Goal: Task Accomplishment & Management: Complete application form

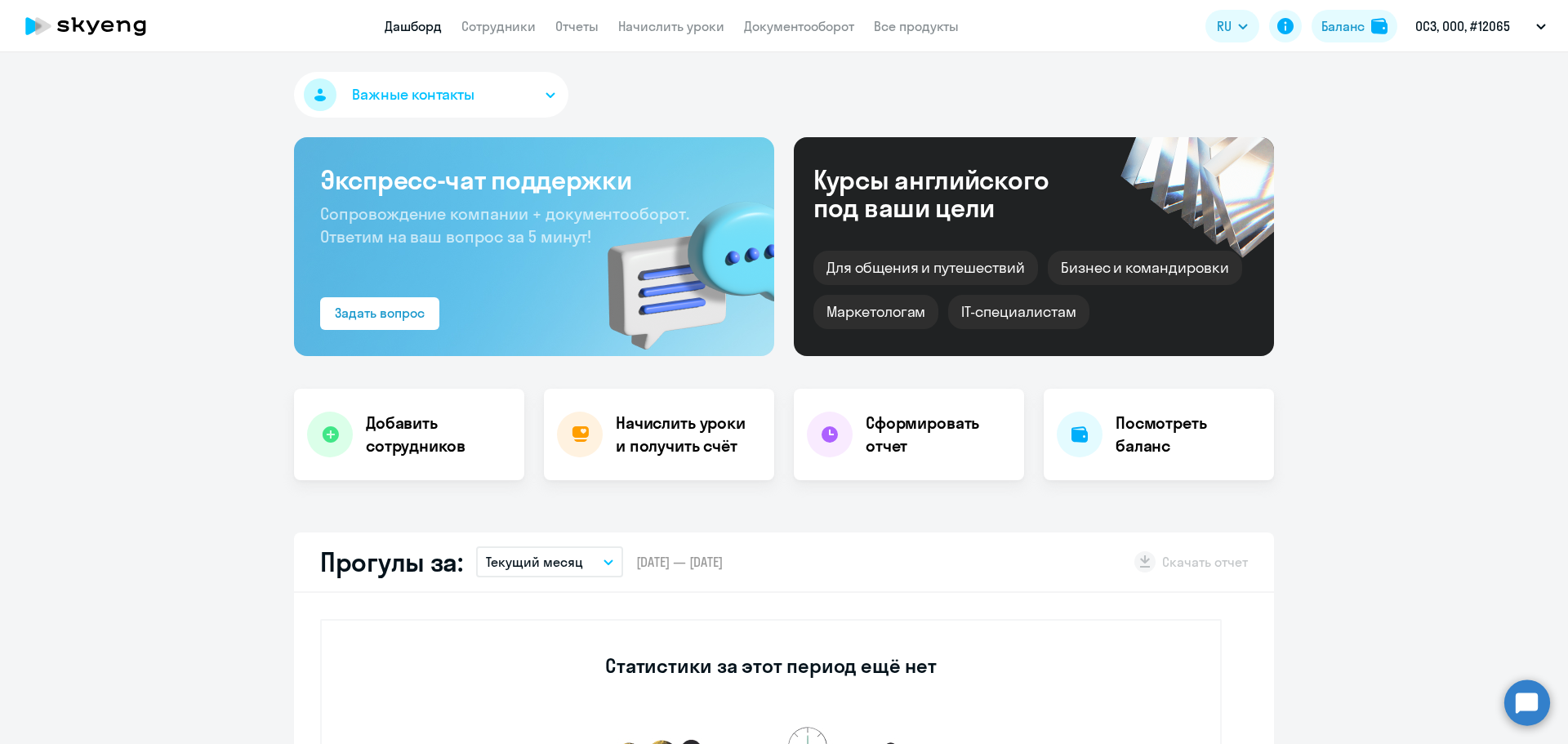
select select "30"
click at [1333, 34] on div "Баланс" at bounding box center [1343, 25] width 43 height 19
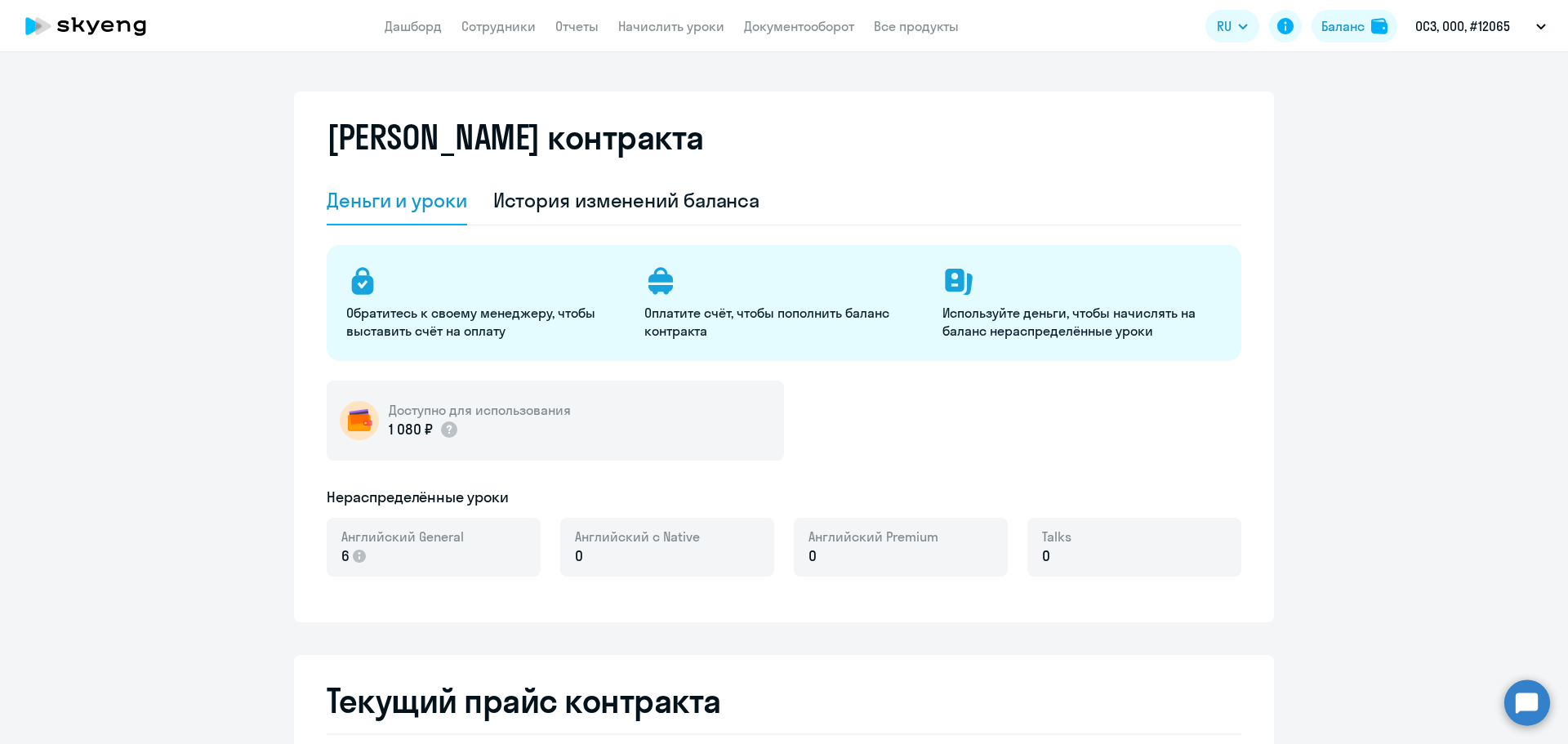
select select "english_adult_not_native_speaker"
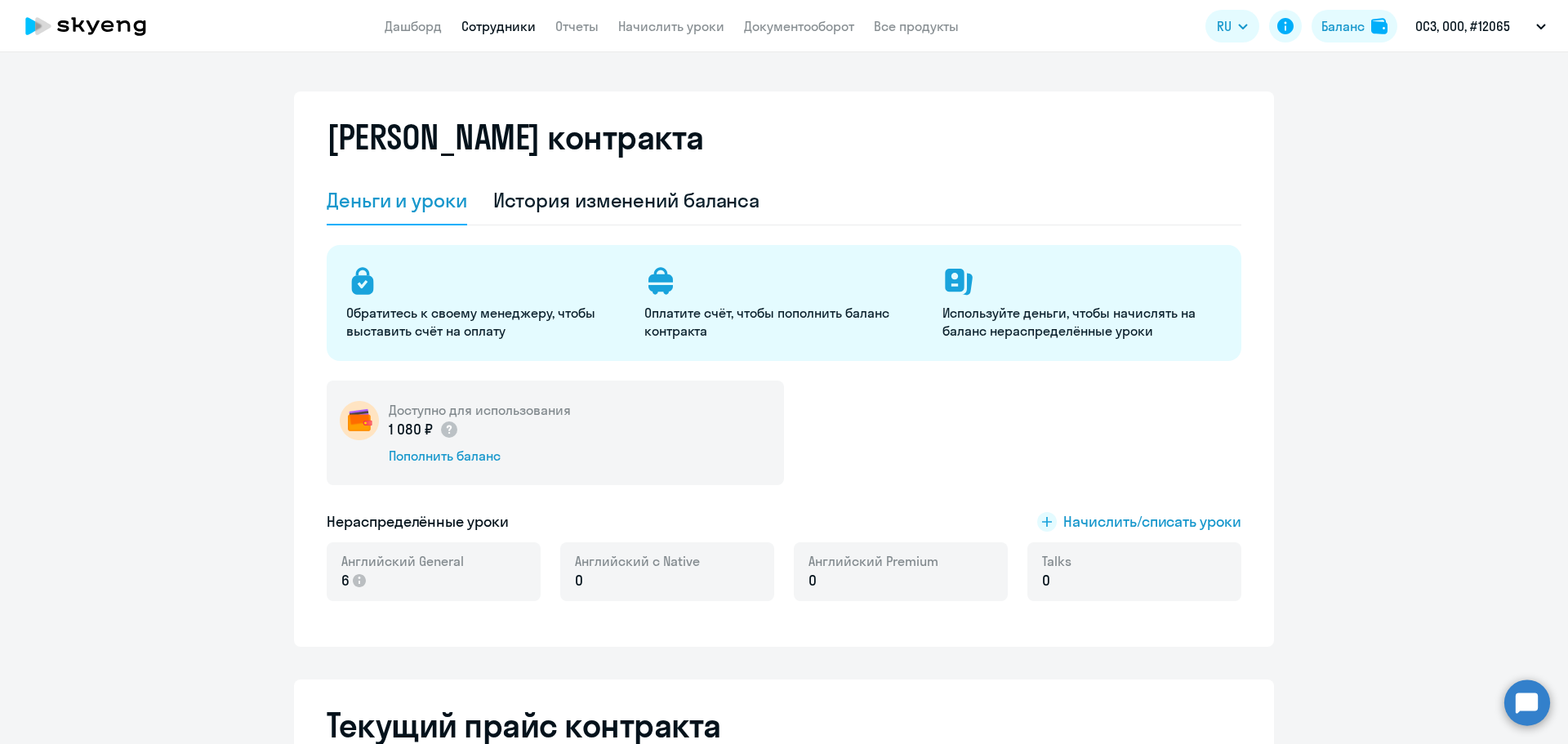
click at [502, 27] on link "Сотрудники" at bounding box center [499, 25] width 75 height 16
select select "30"
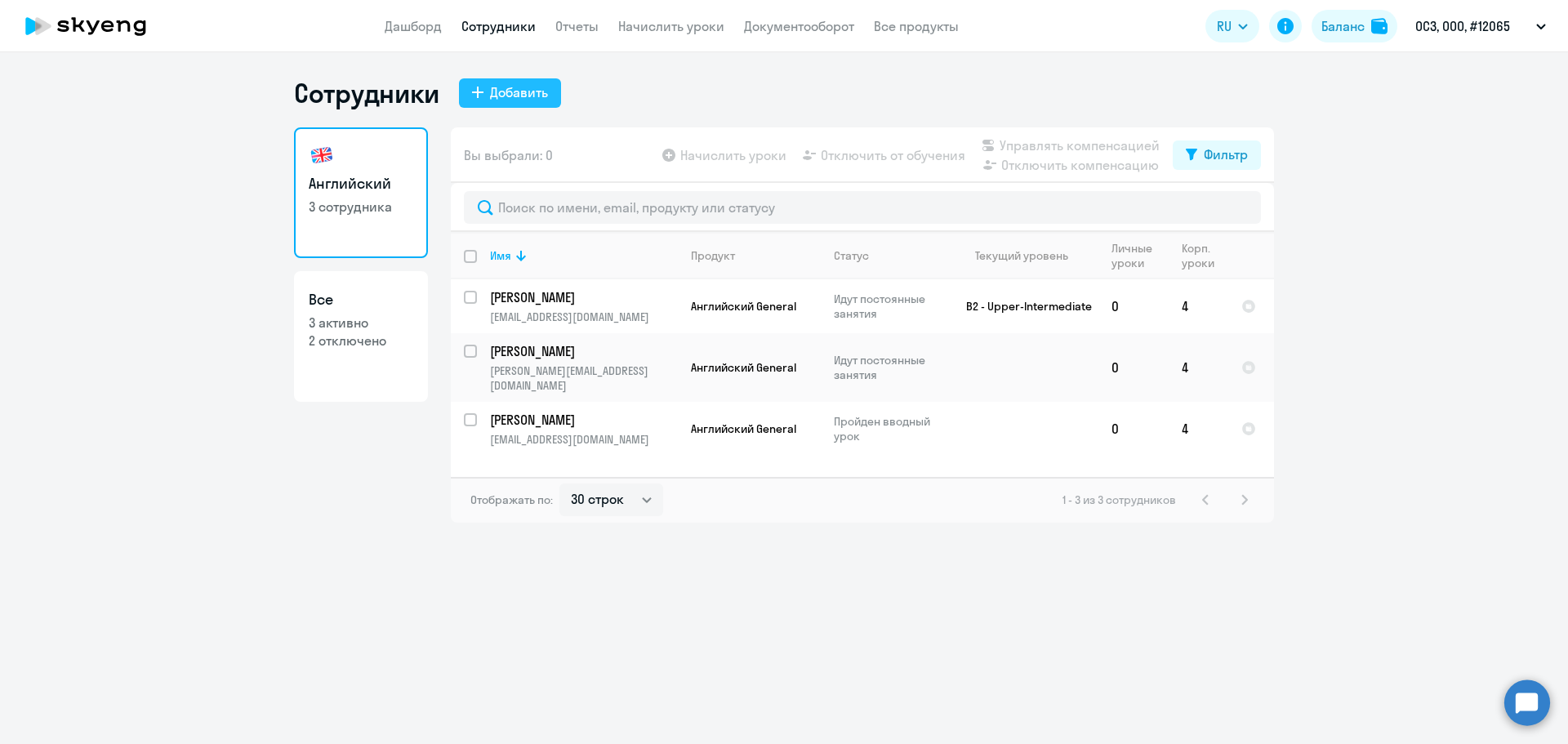
click at [543, 85] on div "Добавить" at bounding box center [519, 91] width 58 height 19
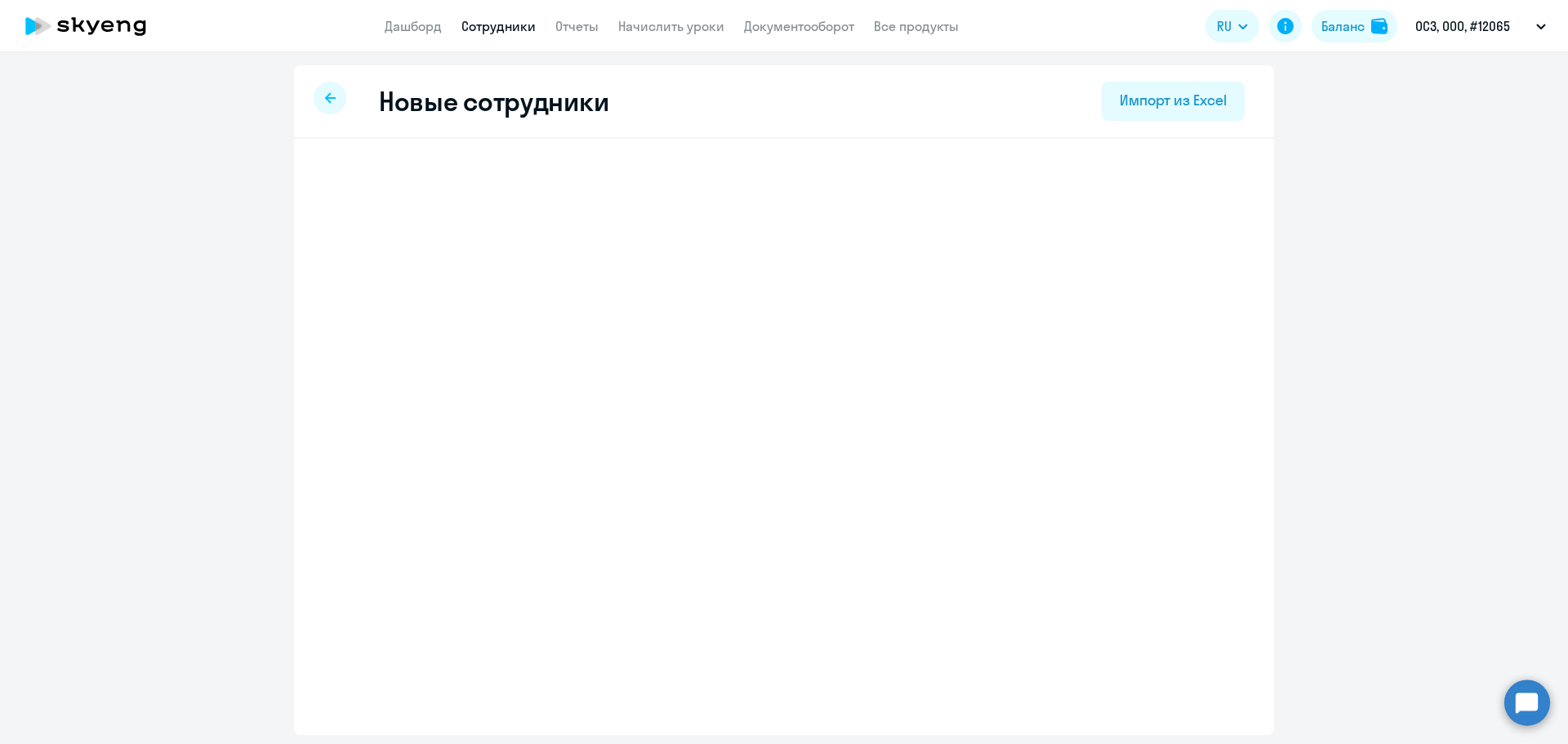
select select "english_adult_not_native_speaker"
select select "3"
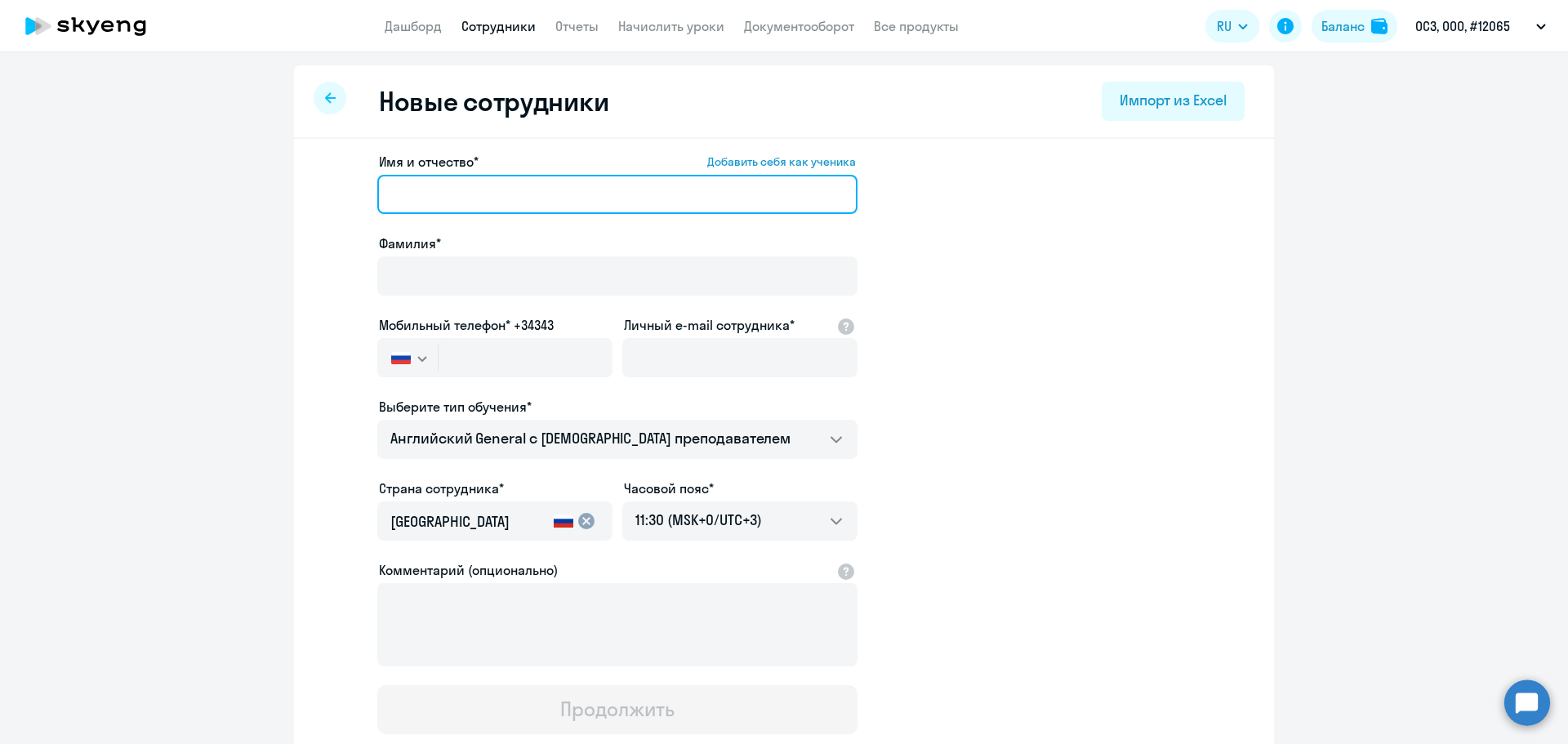
click at [548, 183] on input "Имя и отчество* Добавить себя как ученика" at bounding box center [617, 194] width 480 height 39
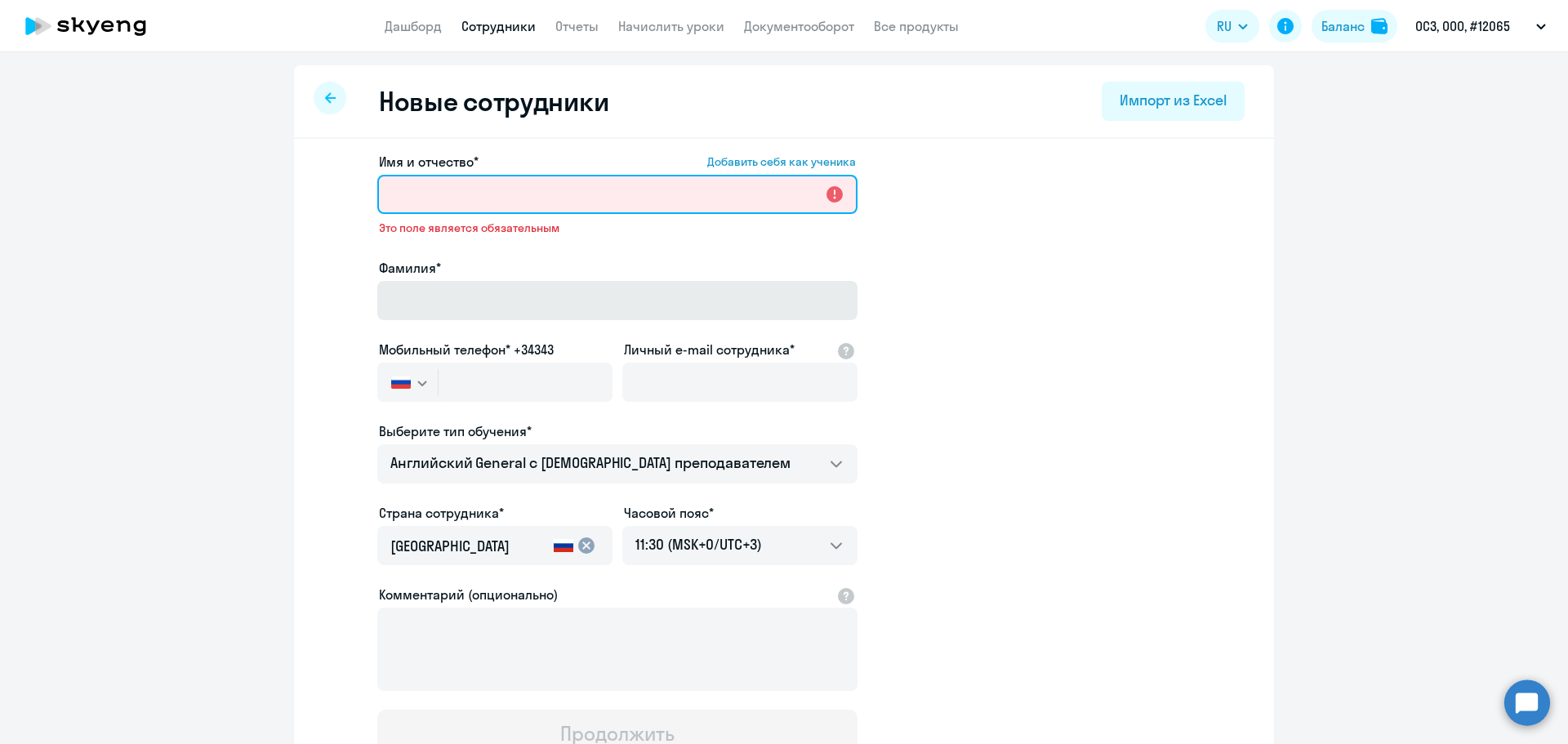
paste input "[PERSON_NAME]"
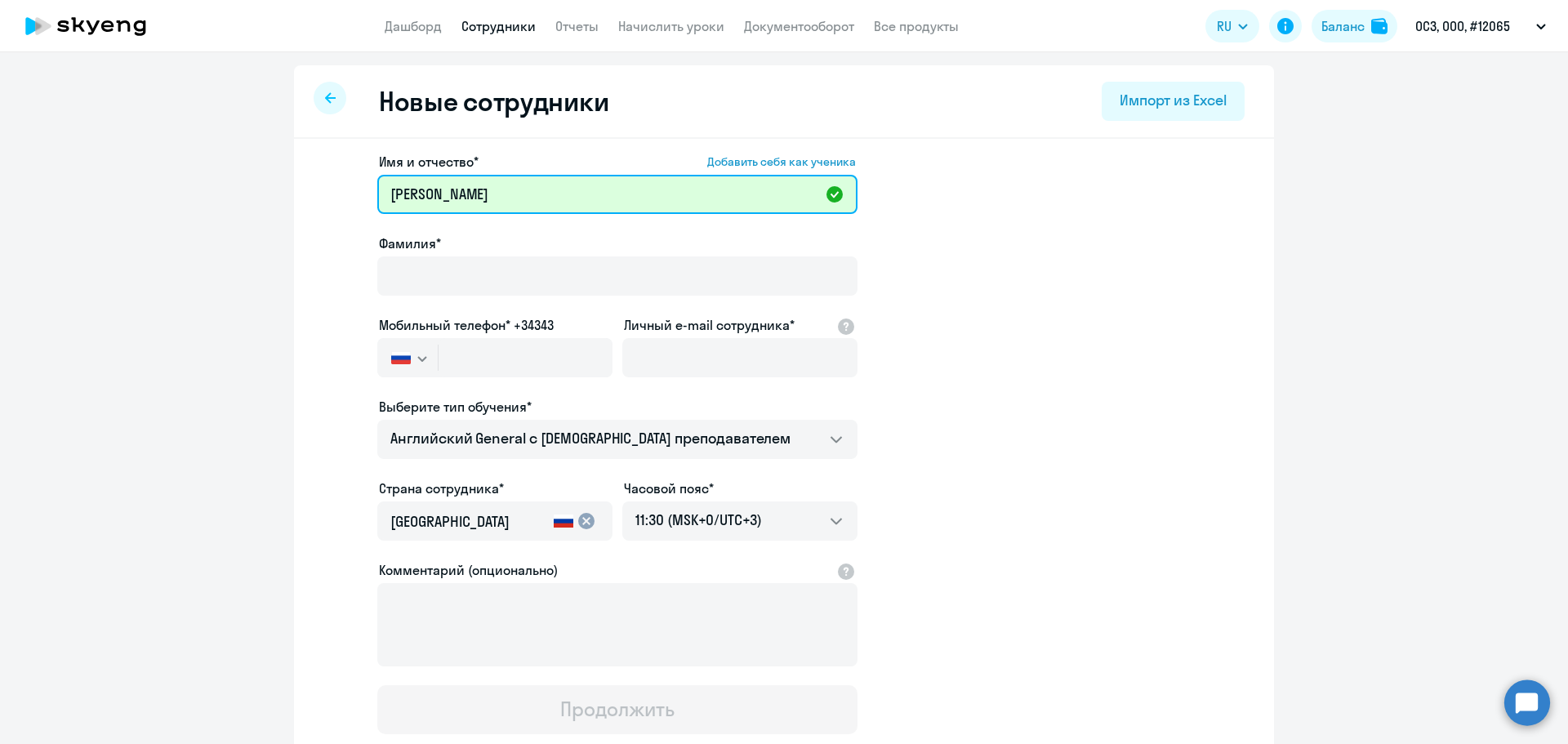
drag, startPoint x: 512, startPoint y: 201, endPoint x: 442, endPoint y: 198, distance: 70.1
click at [442, 198] on input "[PERSON_NAME]" at bounding box center [617, 194] width 480 height 39
type input "[PERSON_NAME]"
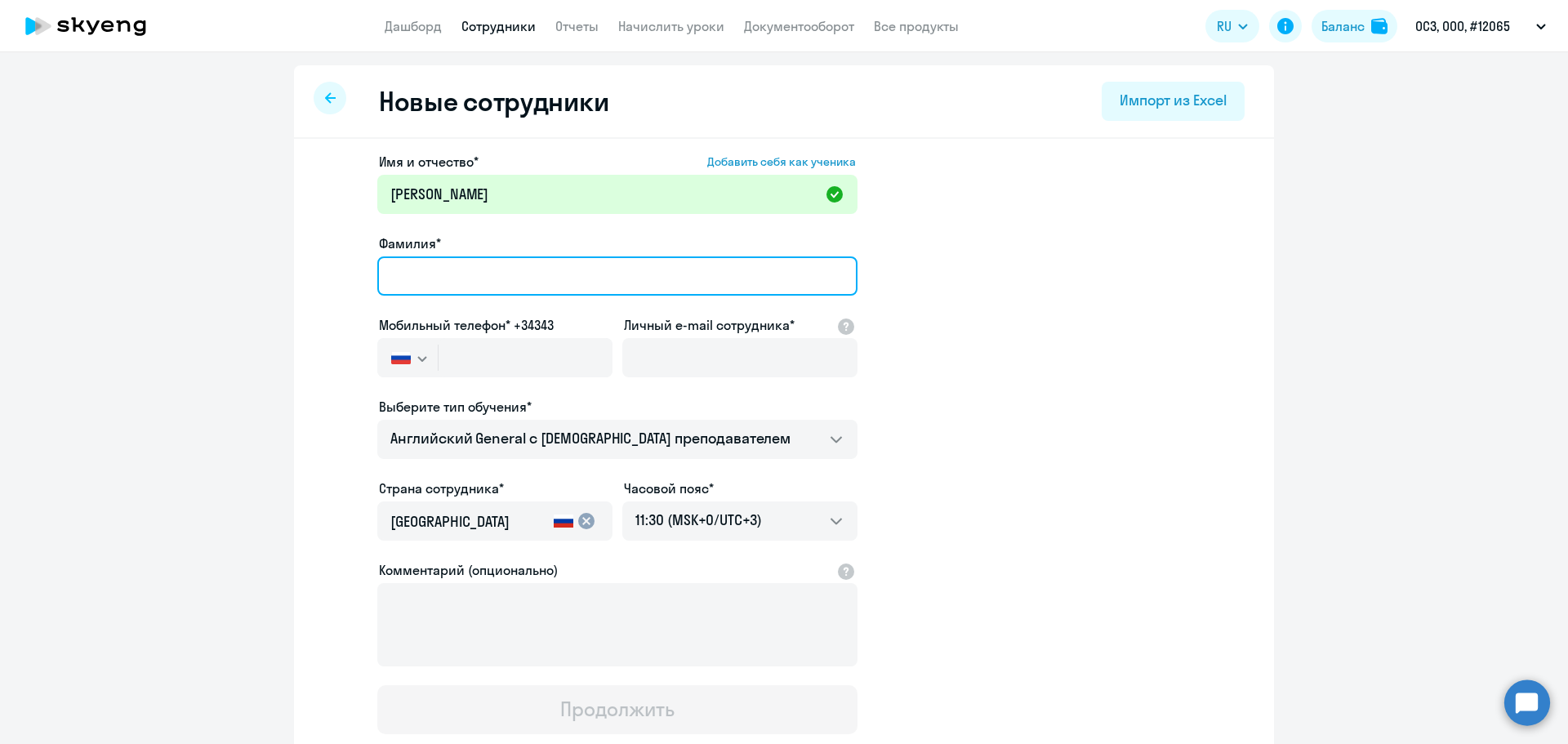
click at [436, 274] on input "Фамилия*" at bounding box center [617, 276] width 480 height 39
paste input "[PERSON_NAME]"
type input "[PERSON_NAME]"
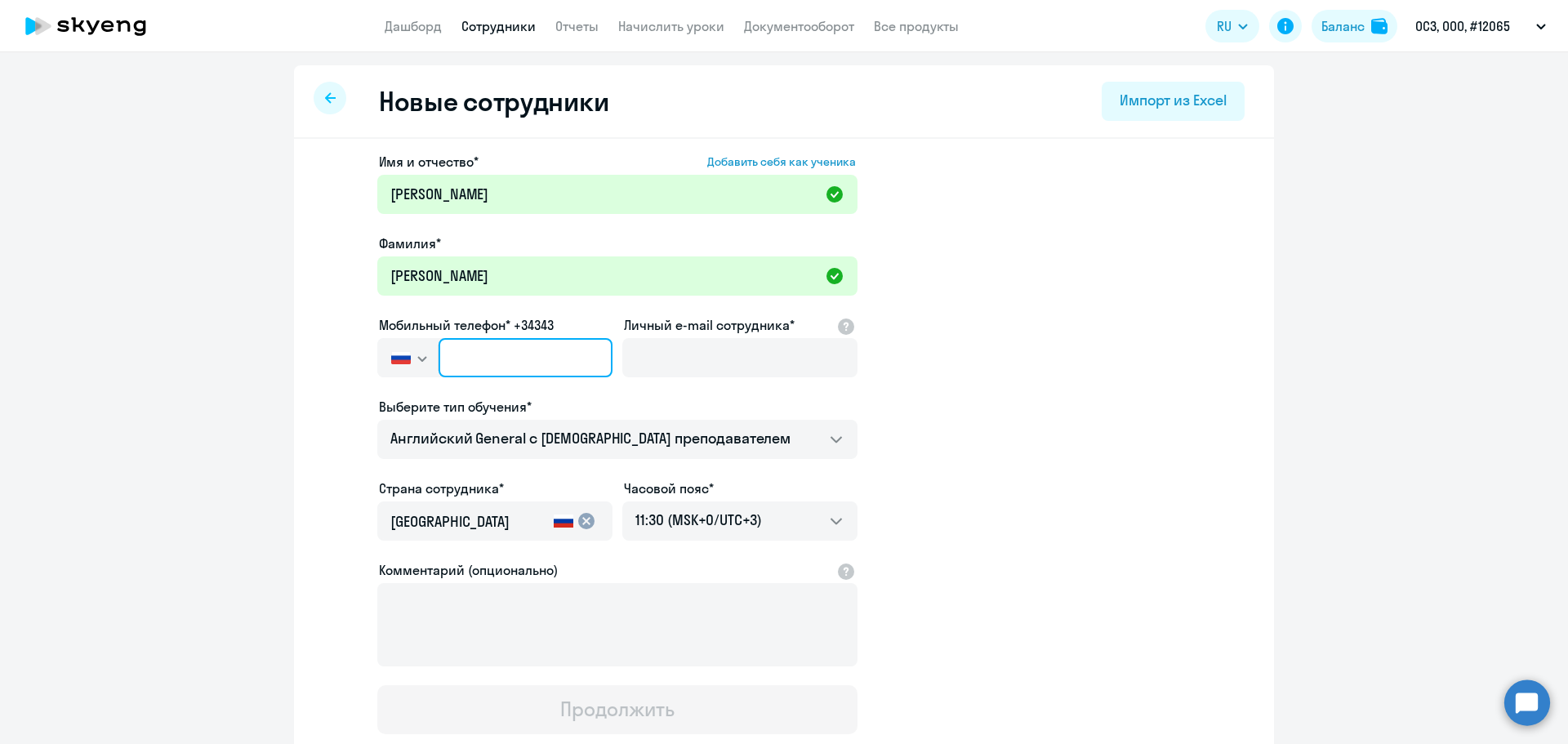
click at [520, 356] on input "text" at bounding box center [525, 357] width 174 height 39
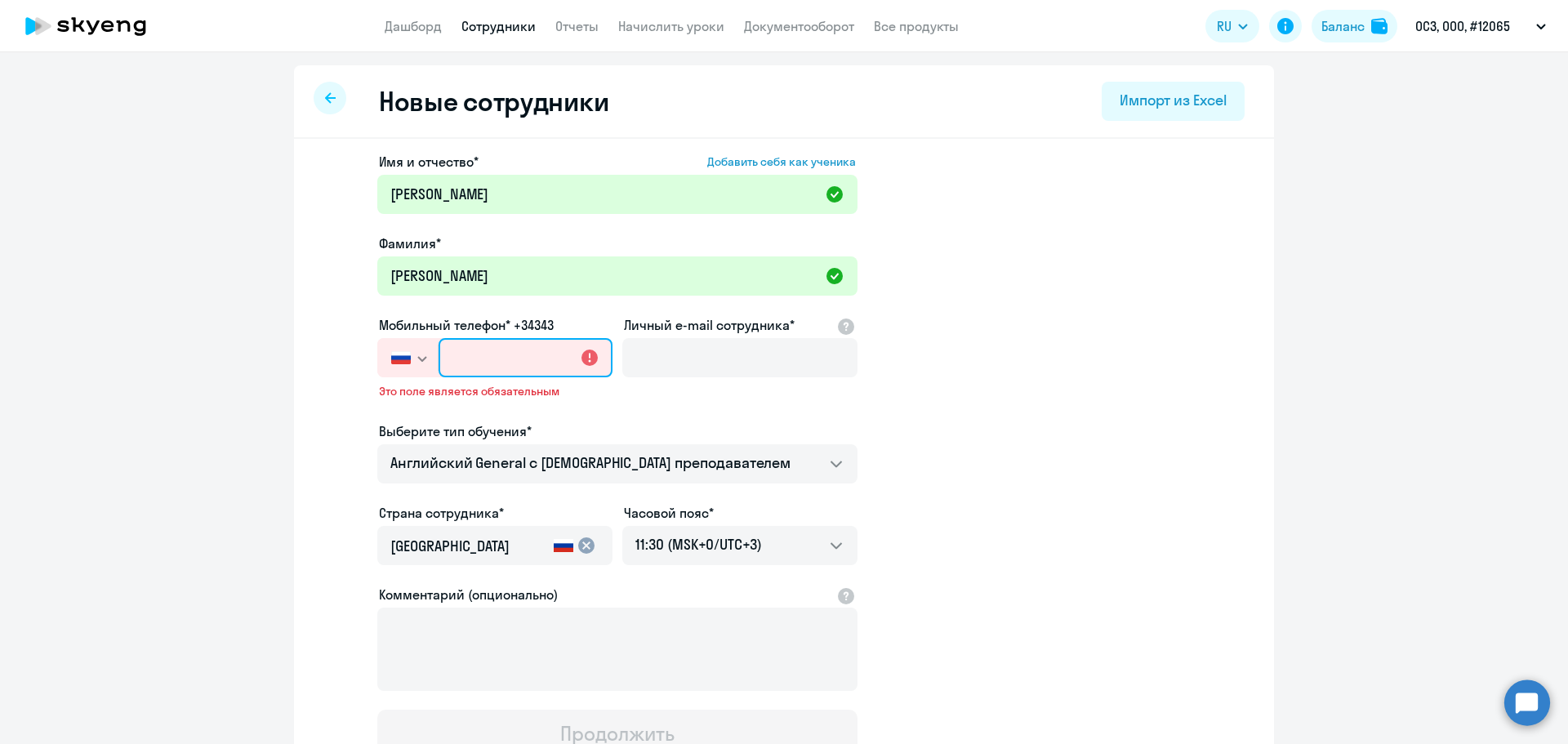
paste input "[PHONE_NUMBER]"
click at [536, 354] on input "[PHONE_NUMBER]" at bounding box center [525, 357] width 174 height 39
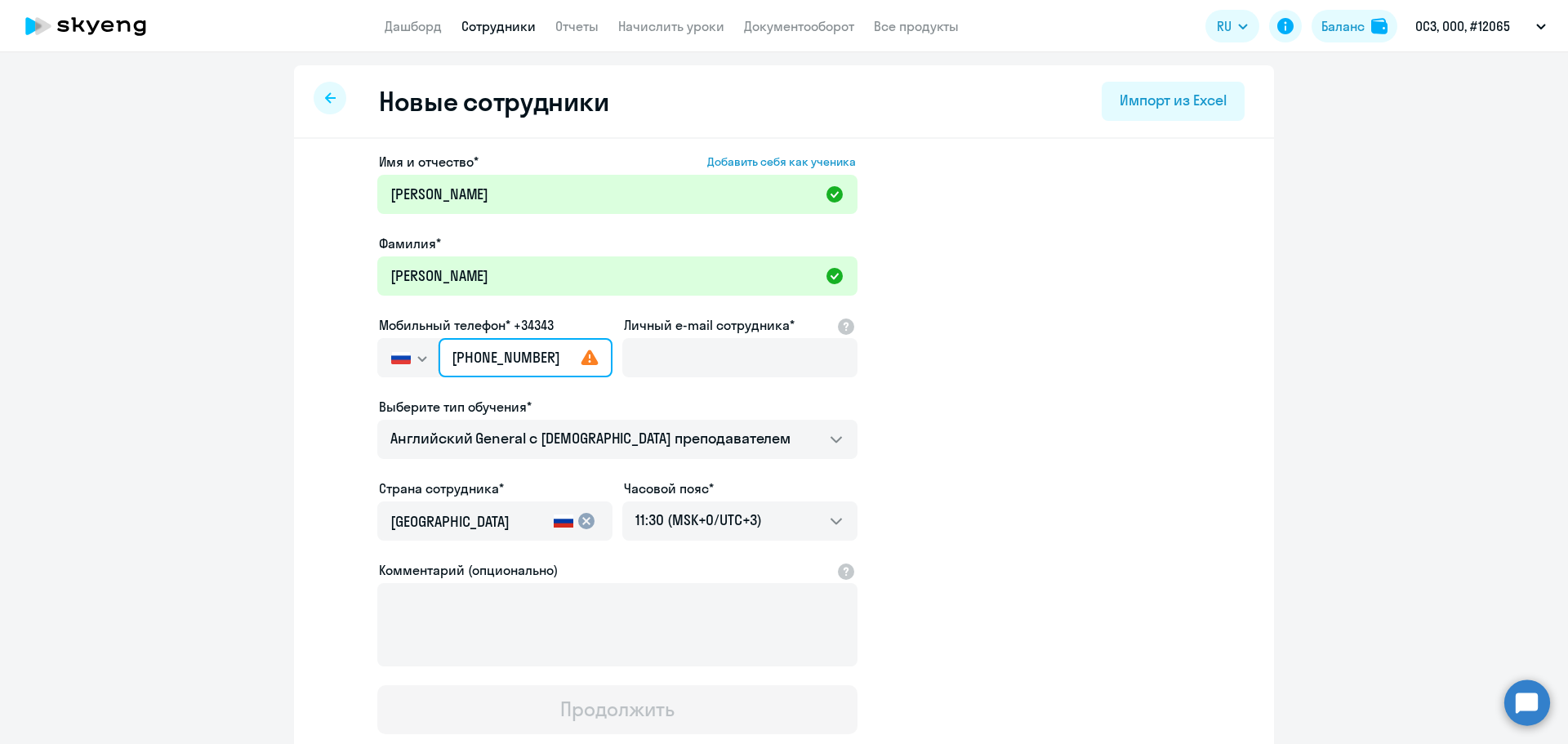
type input "[PHONE_NUMBER]"
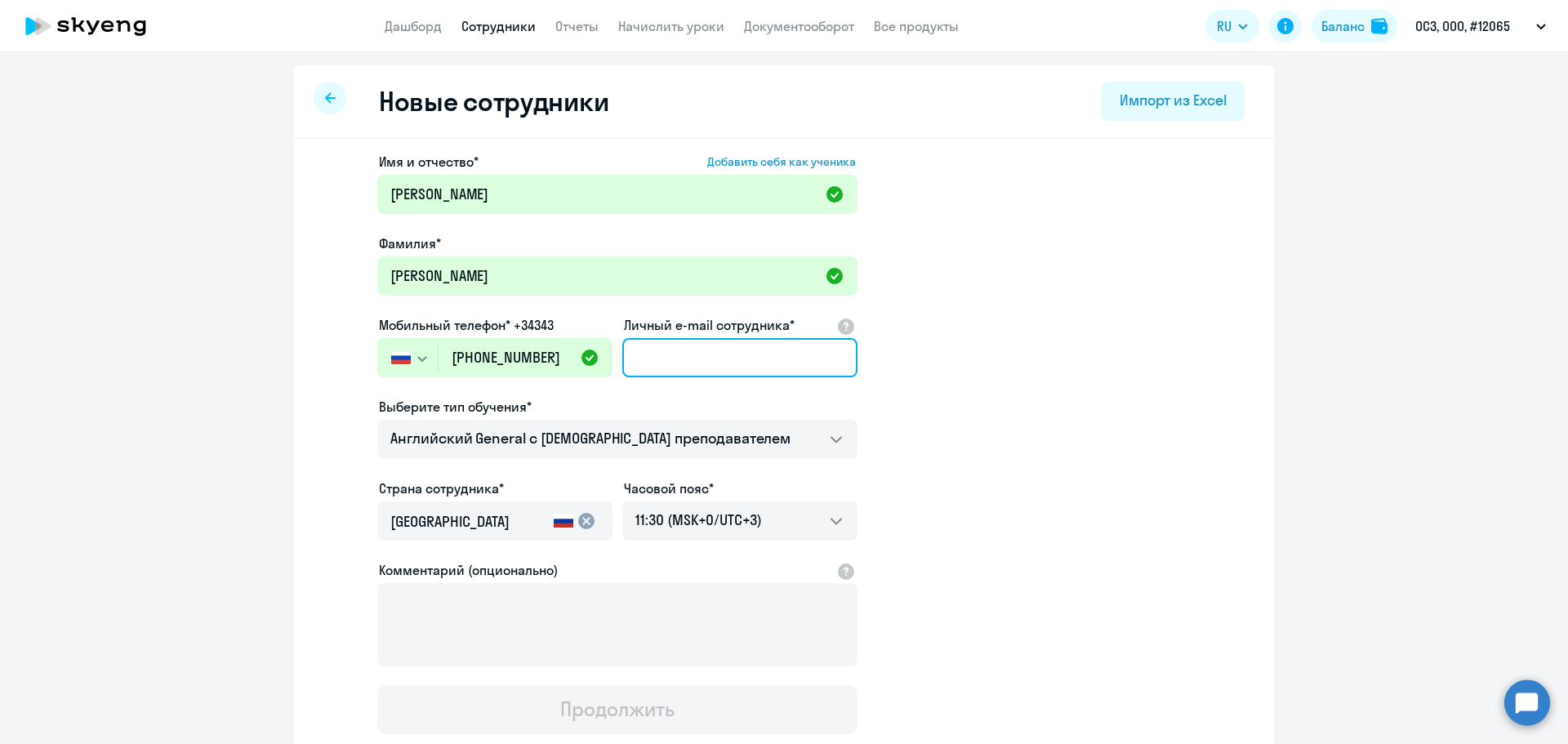
click at [710, 373] on input "Личный e-mail сотрудника*" at bounding box center [740, 357] width 235 height 39
paste input "[PERSON_NAME][EMAIL_ADDRESS][DOMAIN_NAME]."
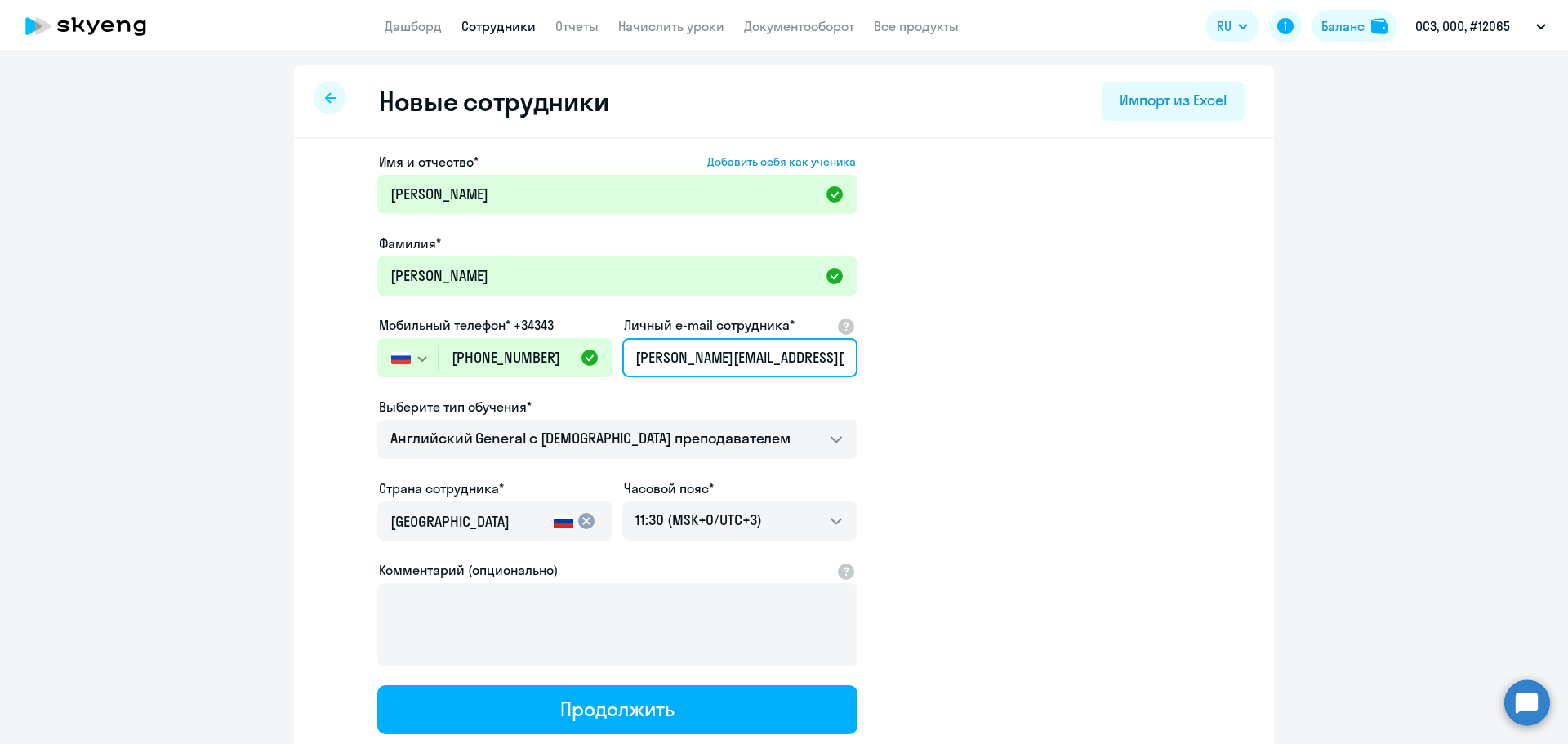
type input "[PERSON_NAME][EMAIL_ADDRESS][DOMAIN_NAME]"
click at [947, 407] on app-new-student-form "Имя и отчество* Добавить себя как ученика [PERSON_NAME]* [PERSON_NAME] Мобильны…" at bounding box center [784, 443] width 928 height 582
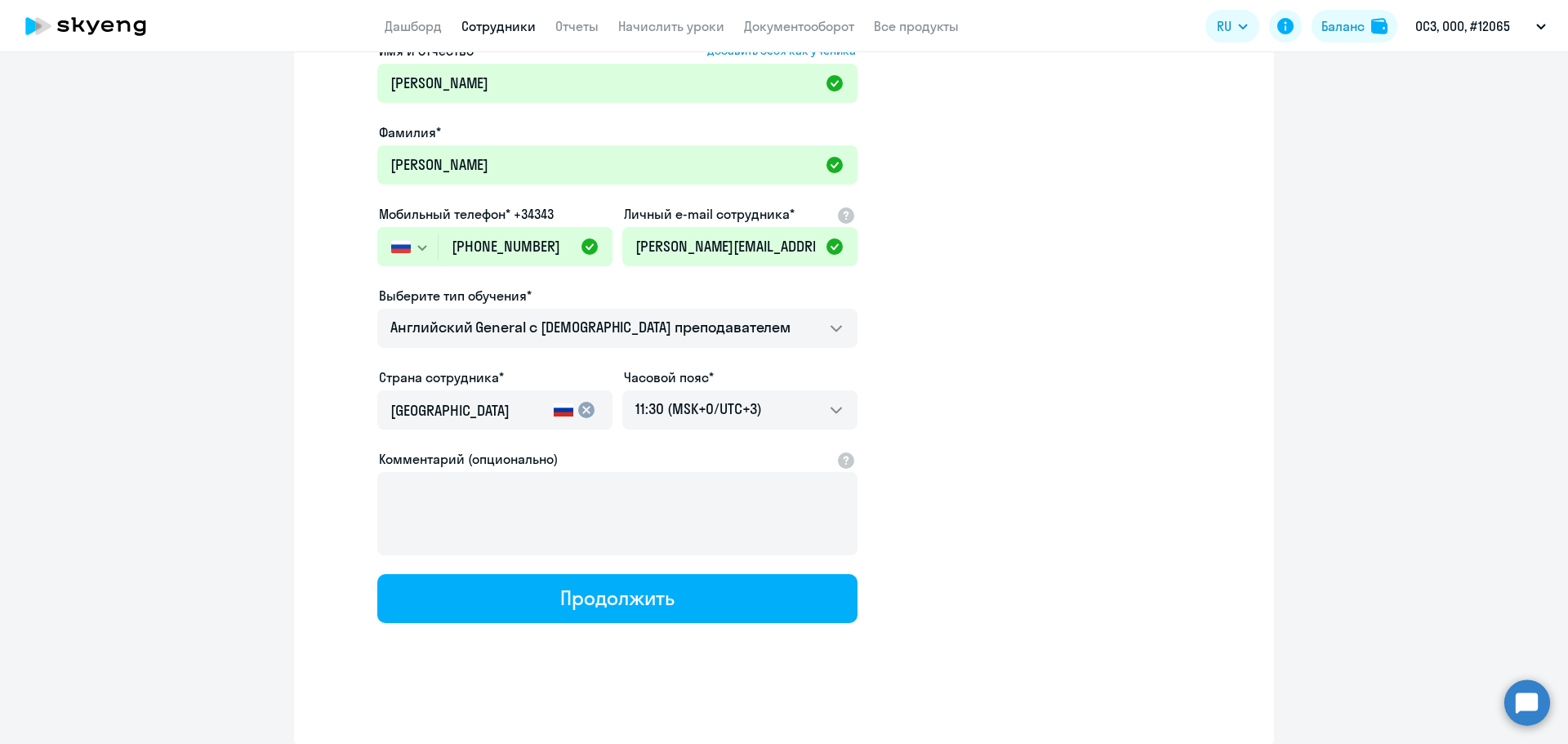
scroll to position [112, 0]
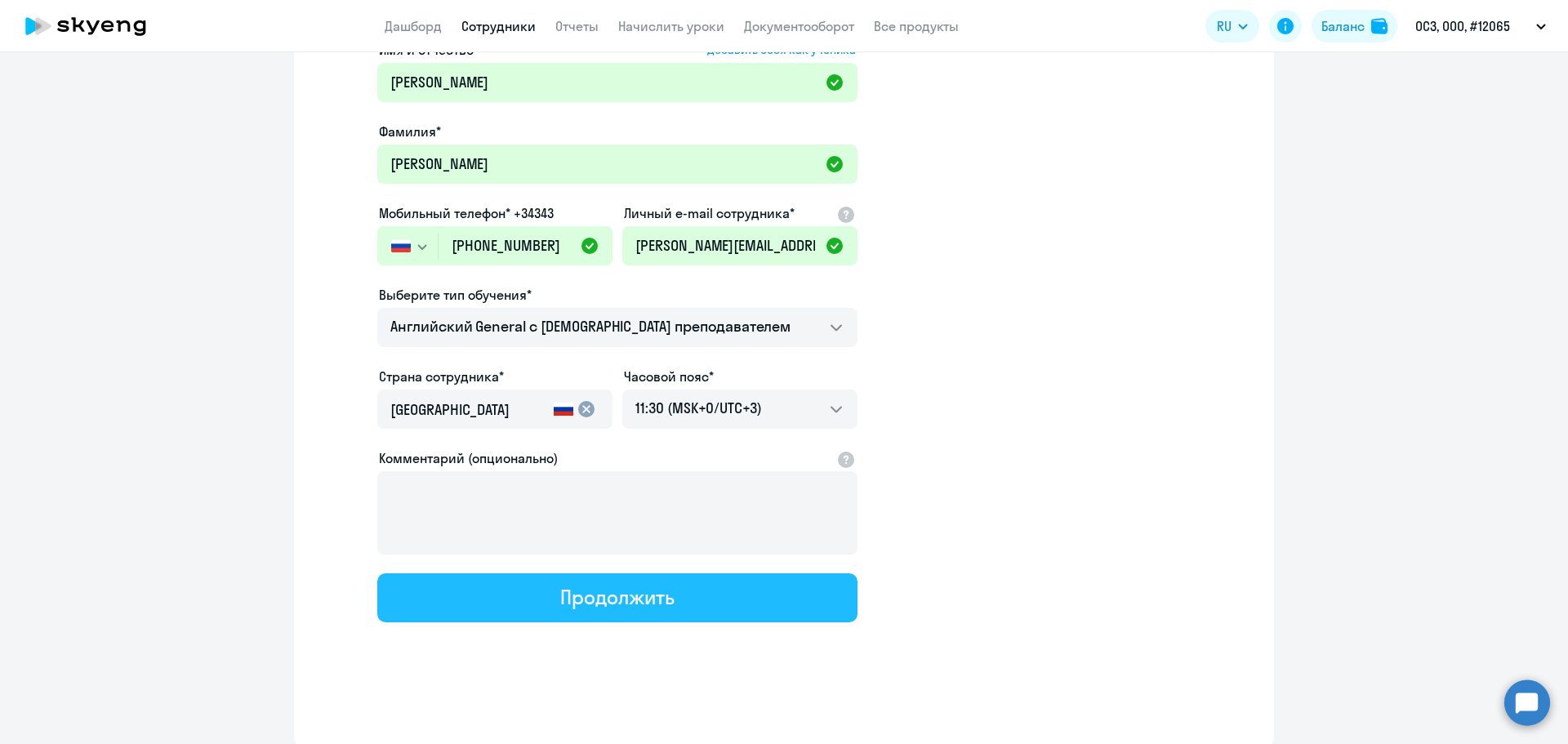
click at [653, 594] on div "Продолжить" at bounding box center [617, 597] width 113 height 26
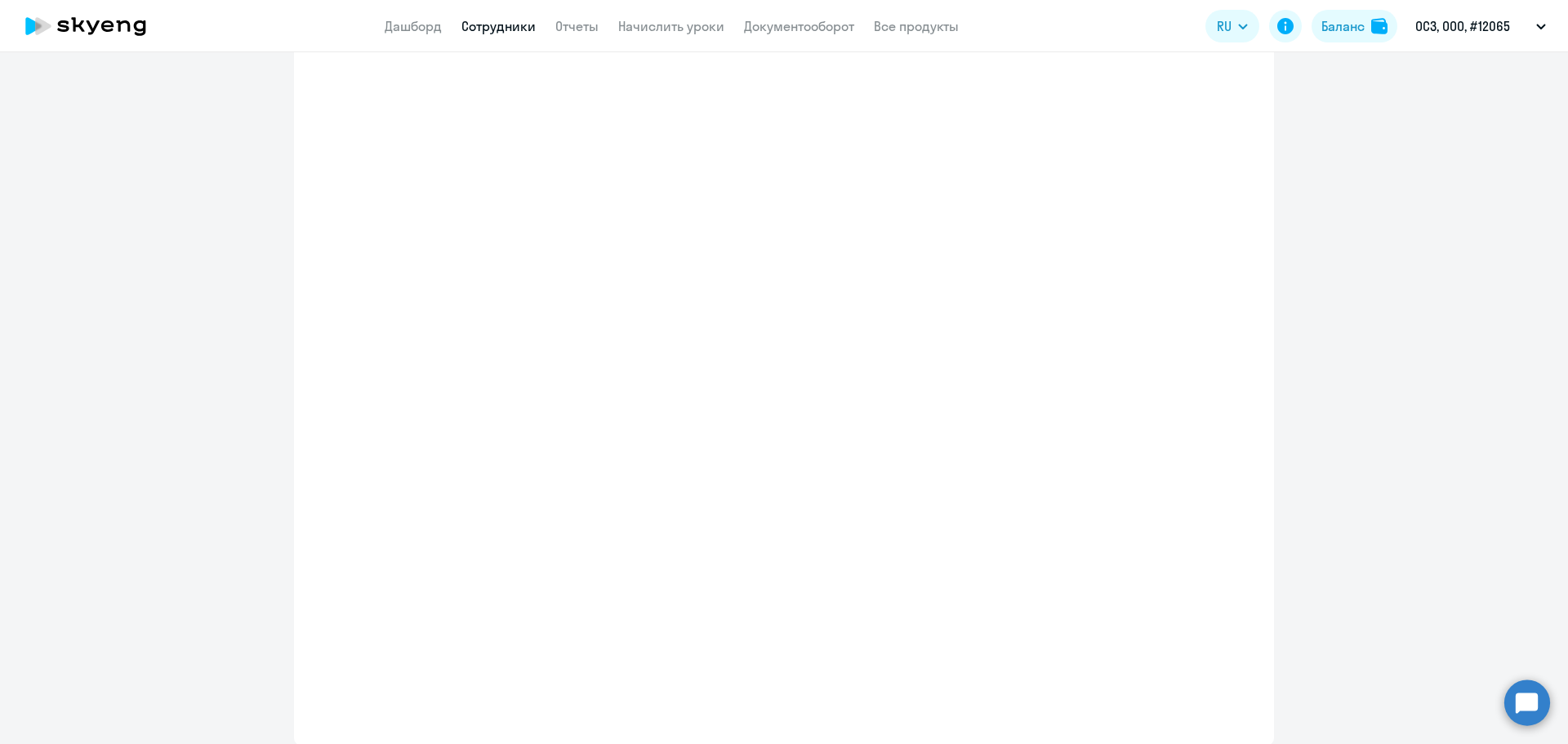
select select "english_adult_not_native_speaker"
select select "3"
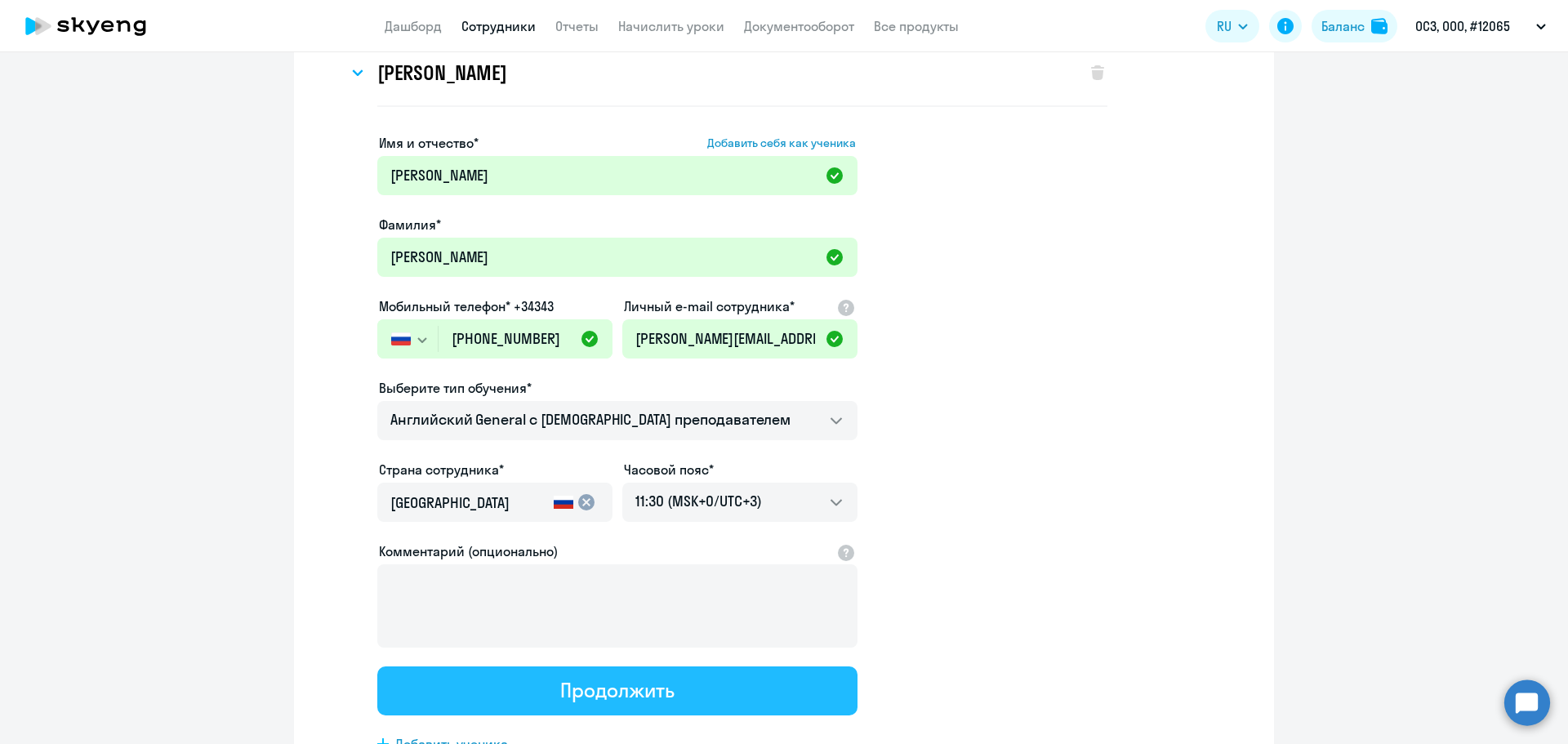
scroll to position [0, 0]
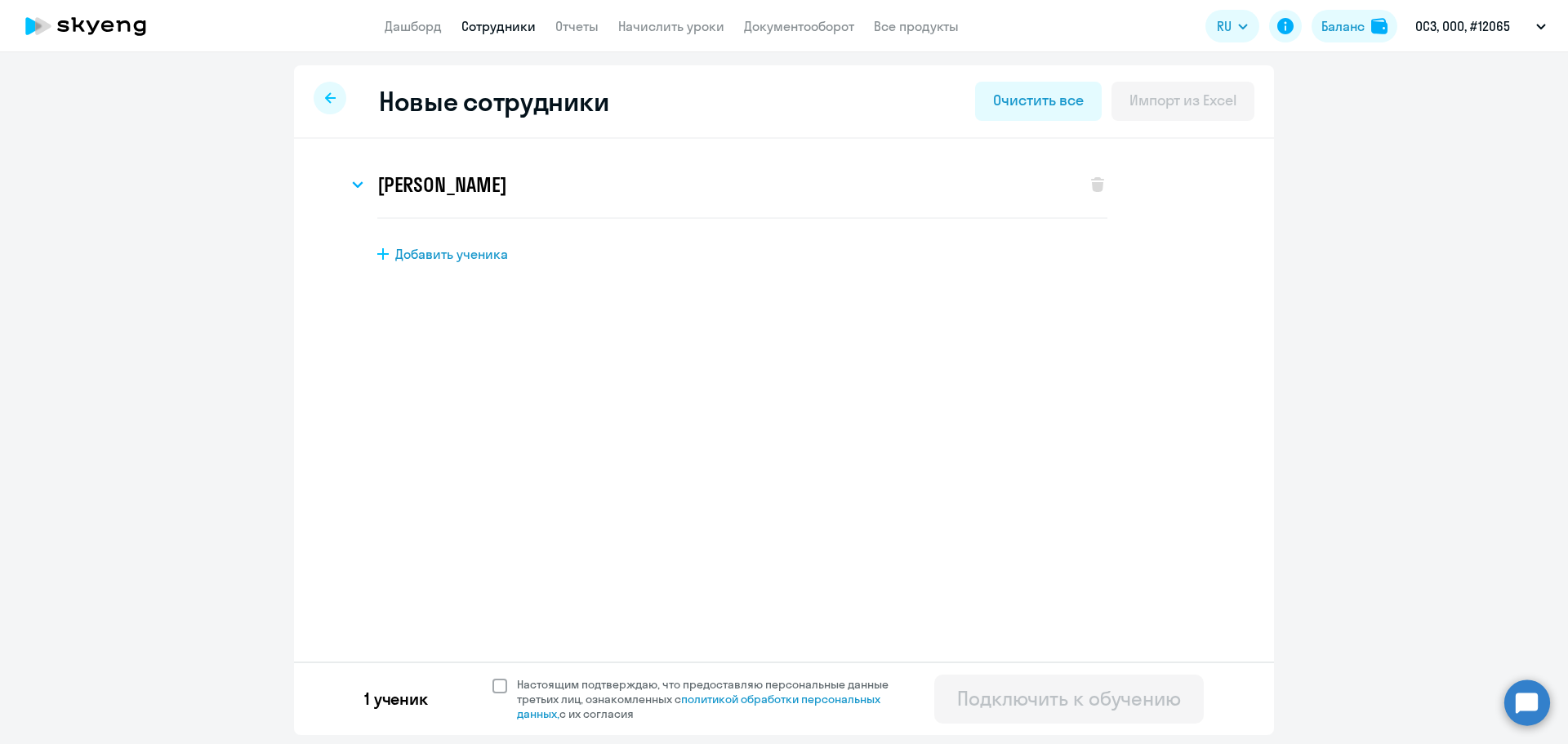
click at [528, 683] on span "Настоящим подтверждаю, что предоставляю персональные данные третьих лиц, ознако…" at bounding box center [713, 699] width 391 height 44
click at [493, 677] on input "Настоящим подтверждаю, что предоставляю персональные данные третьих лиц, ознако…" at bounding box center [492, 676] width 1 height 1
checkbox input "true"
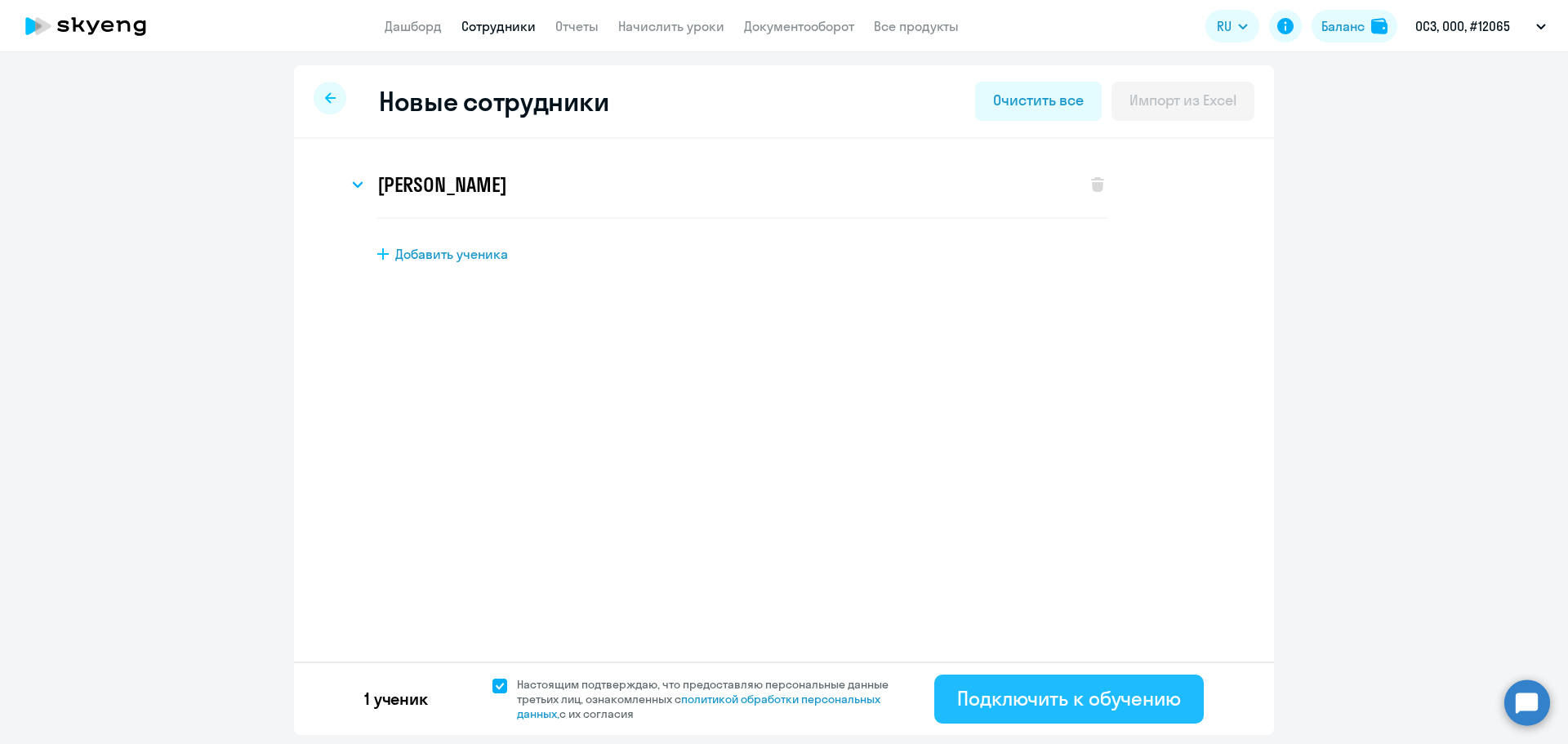
click at [1050, 681] on button "Подключить к обучению" at bounding box center [1069, 699] width 269 height 49
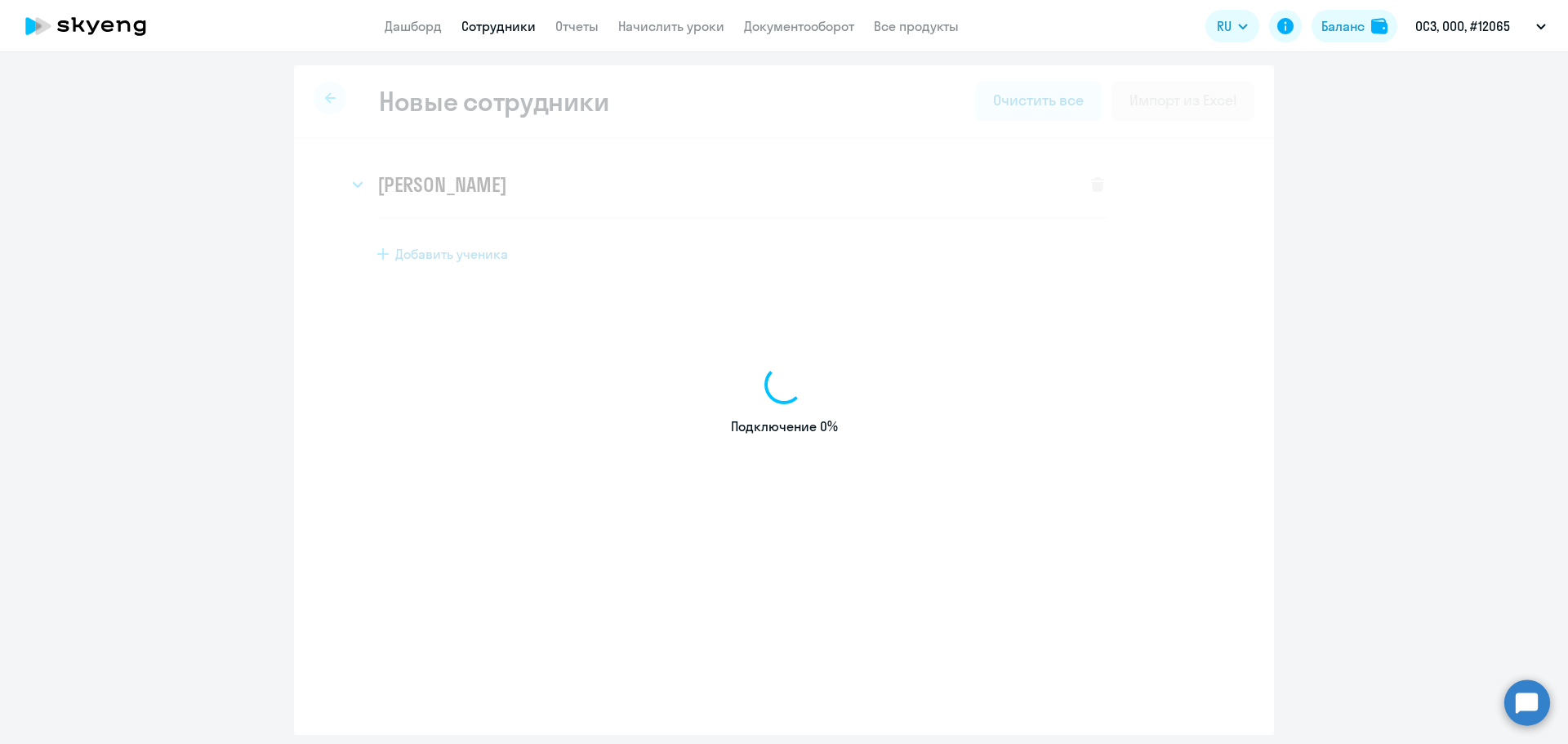
select select "english_adult_not_native_speaker"
select select "3"
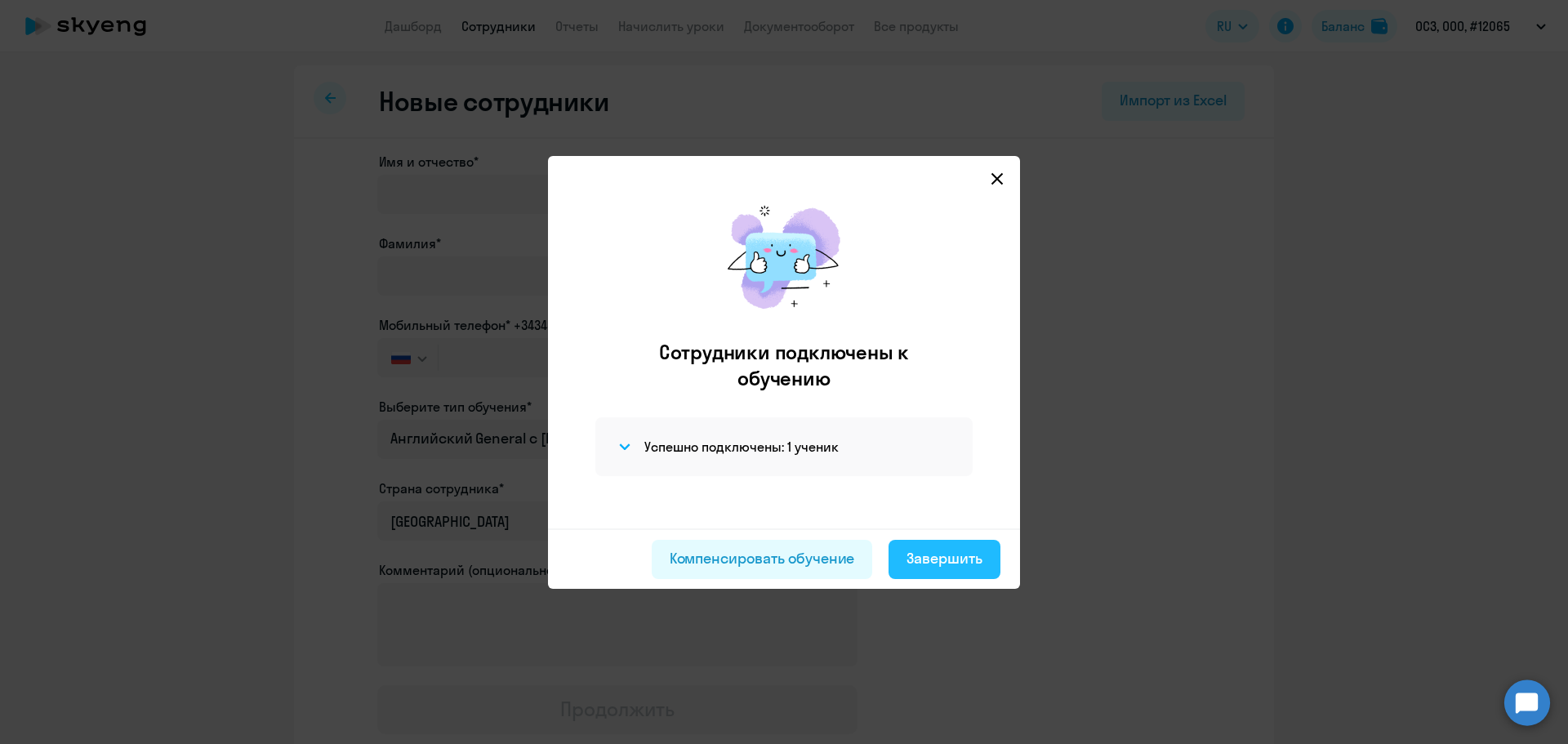
click at [936, 559] on div "Завершить" at bounding box center [945, 558] width 76 height 21
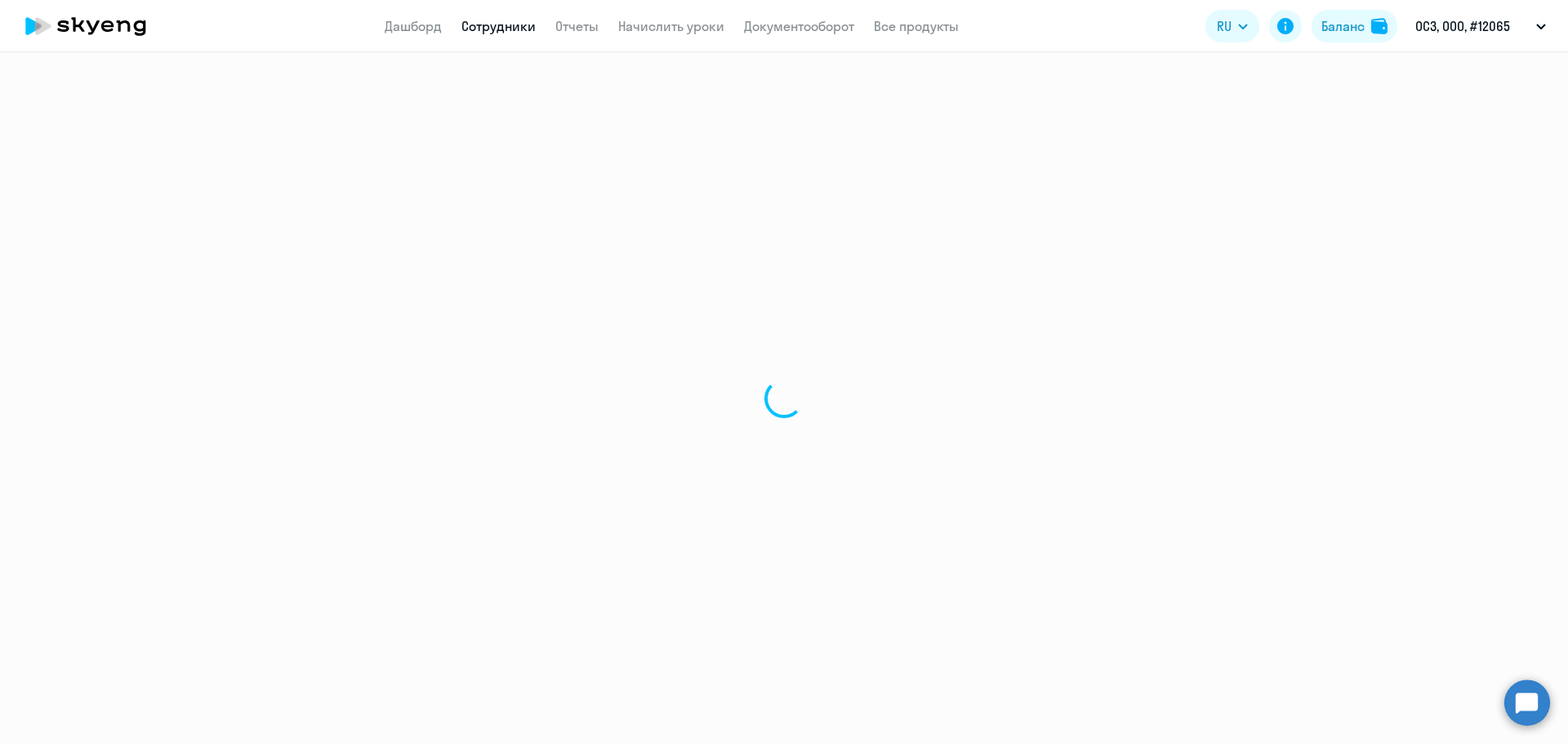
select select "30"
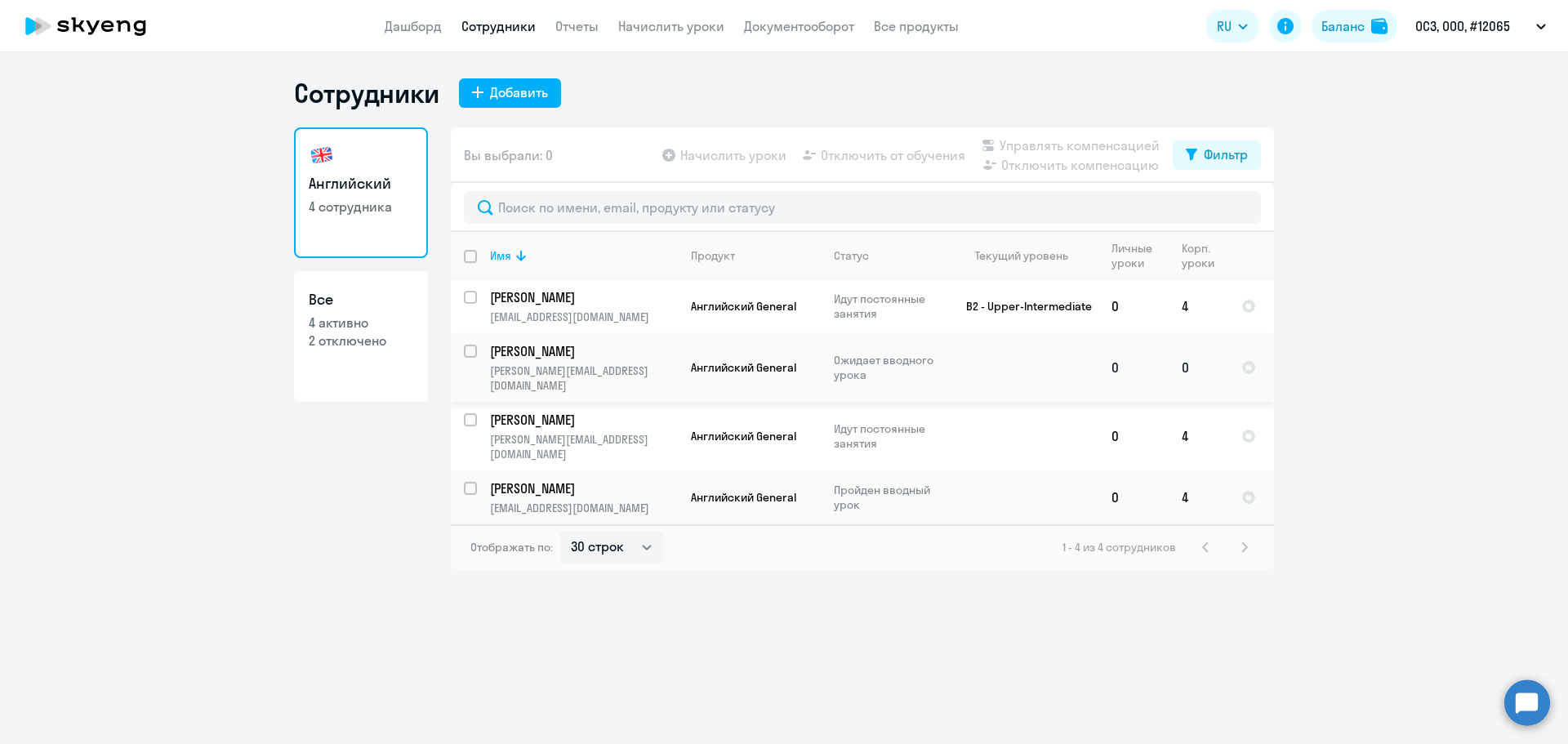
click at [472, 358] on input "select row 42427384" at bounding box center [480, 361] width 33 height 33
checkbox input "true"
click at [740, 150] on span "Начислить уроки" at bounding box center [733, 155] width 106 height 19
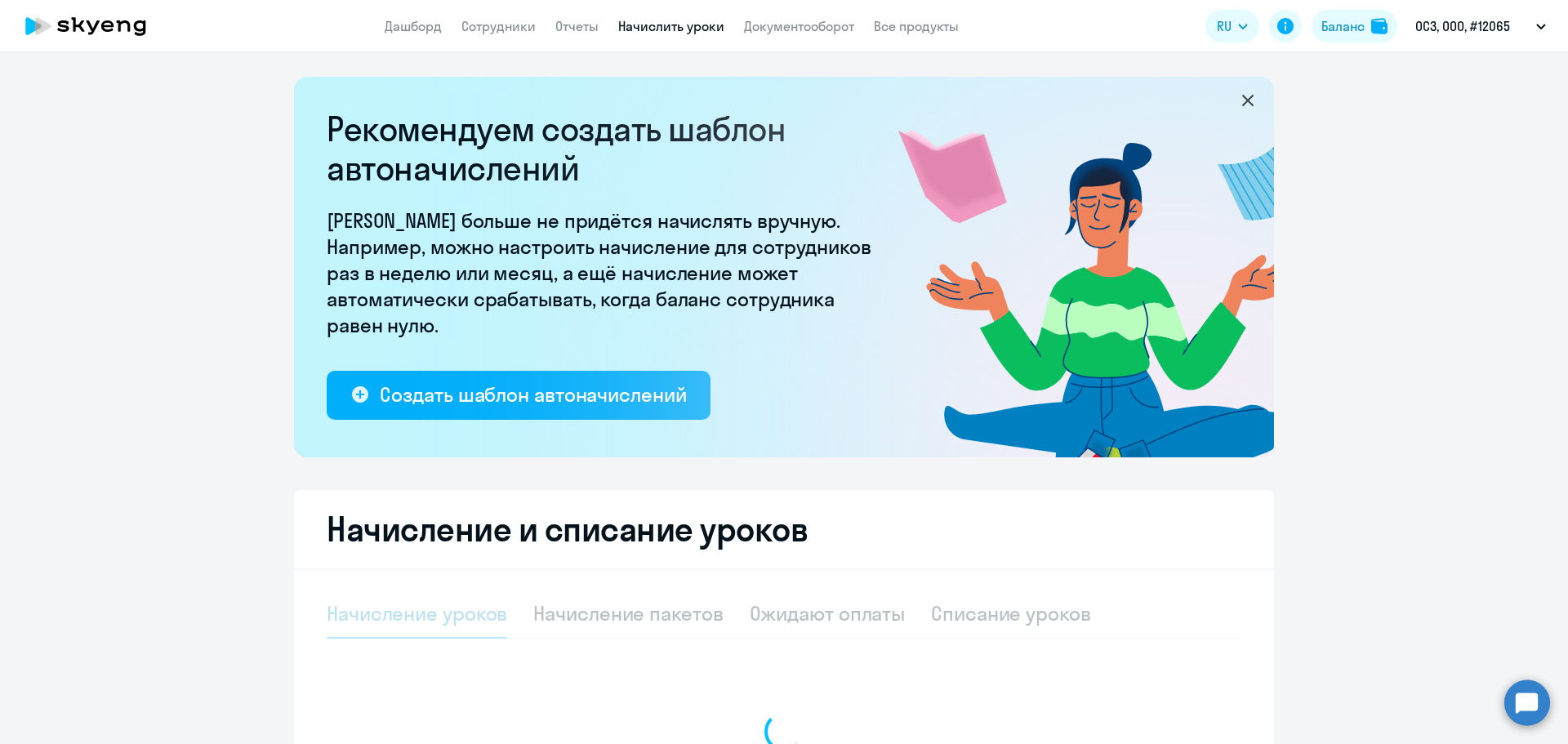
select select "10"
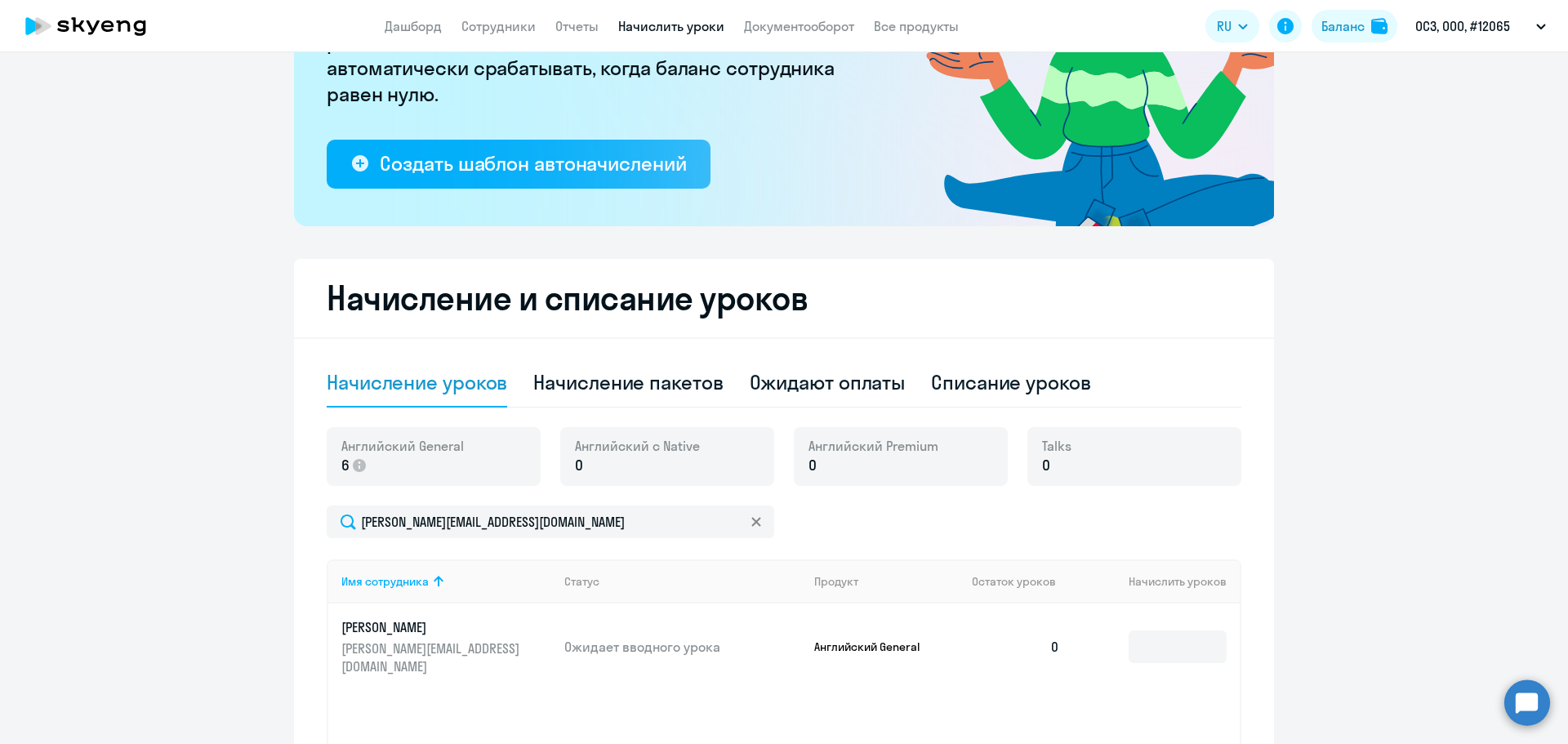
scroll to position [327, 0]
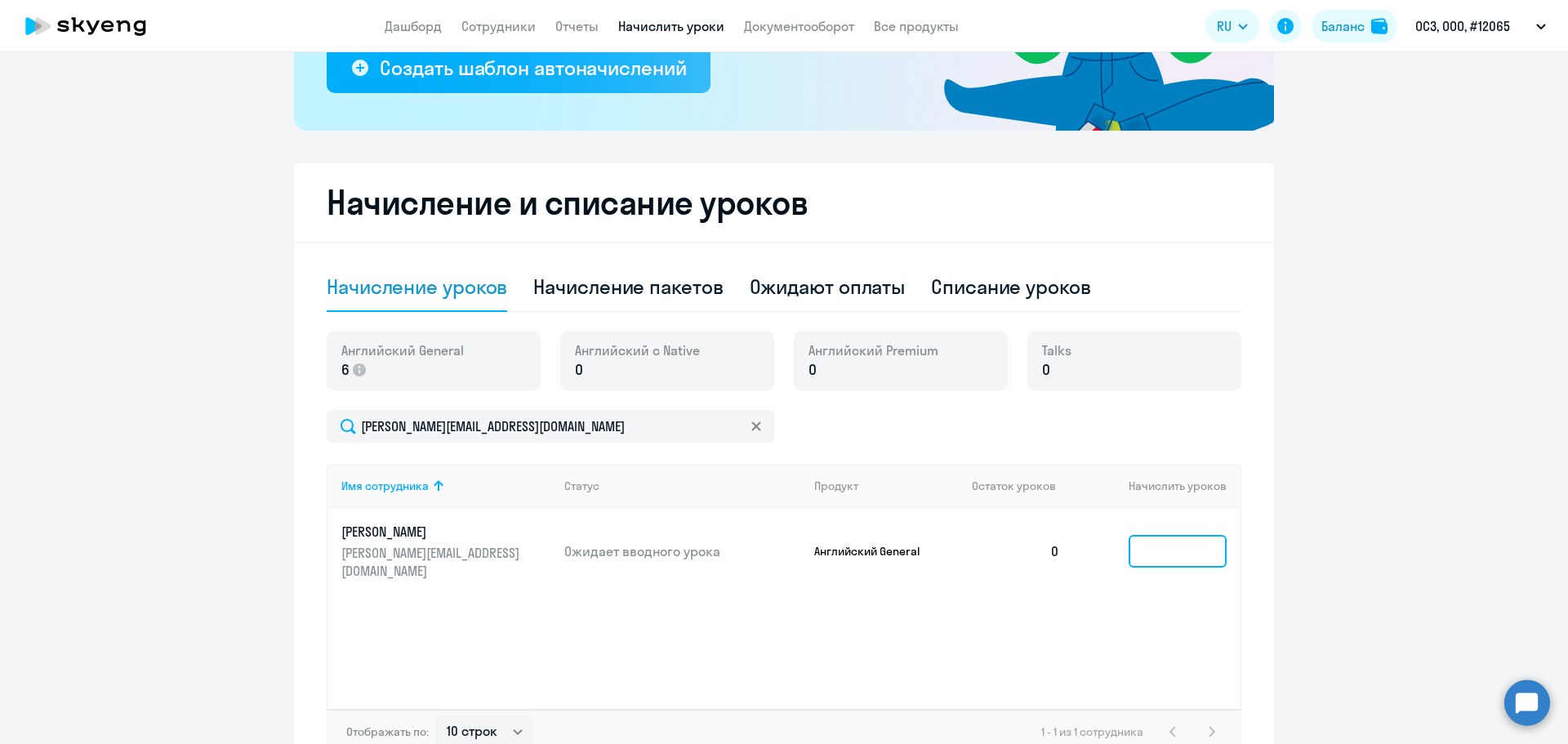
click at [1165, 535] on input at bounding box center [1178, 551] width 98 height 33
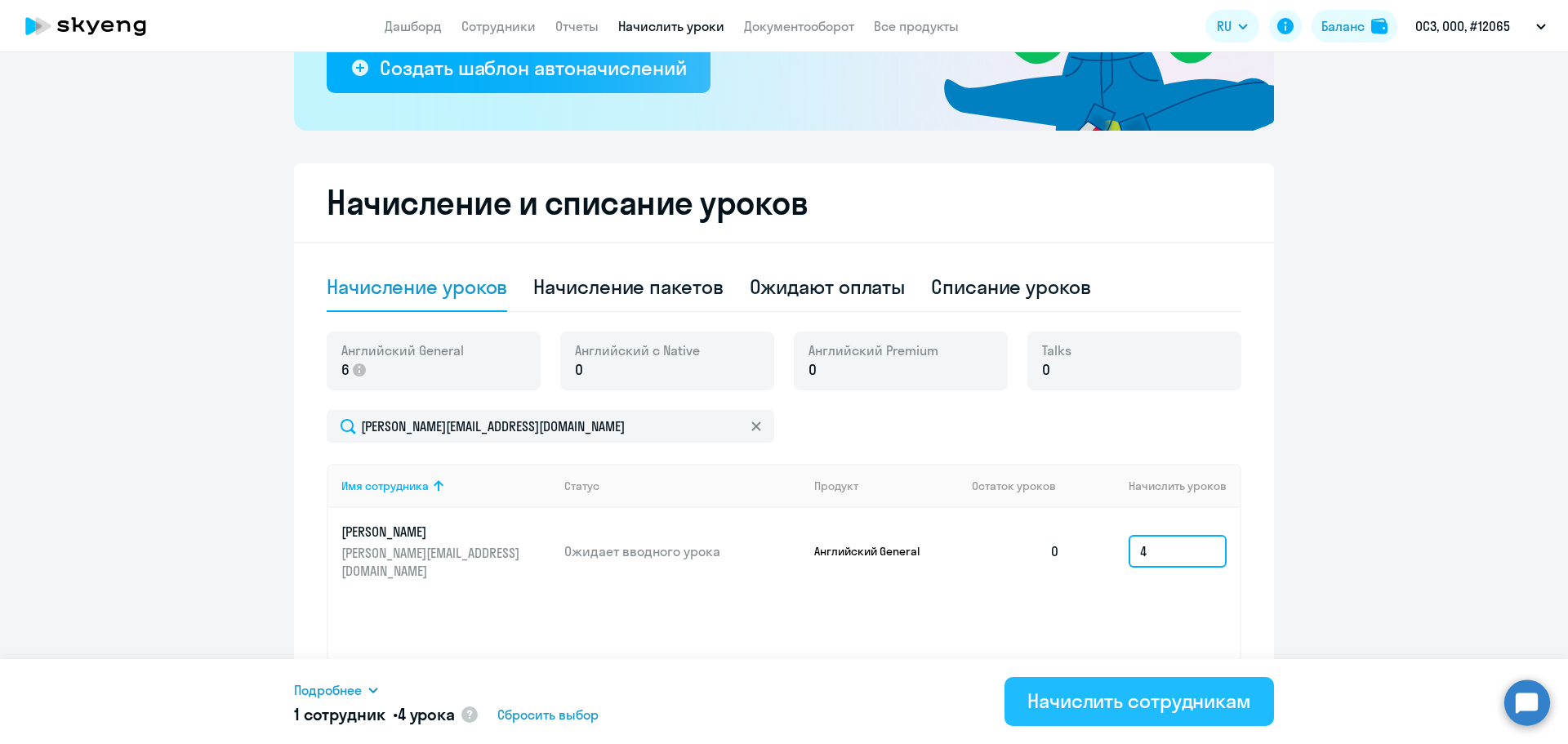
type input "4"
click at [1068, 712] on div "Начислить сотрудникам" at bounding box center [1140, 700] width 224 height 26
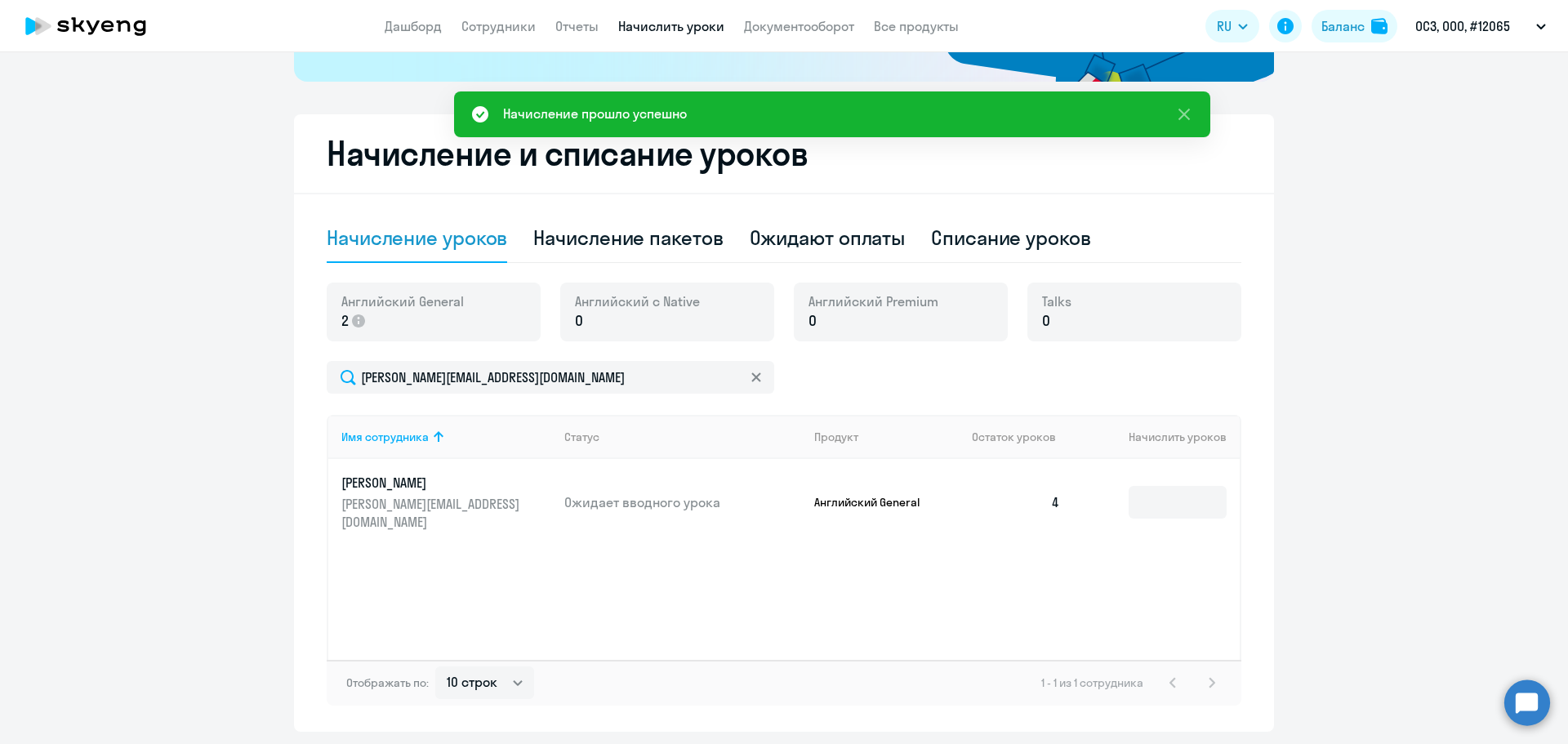
scroll to position [428, 0]
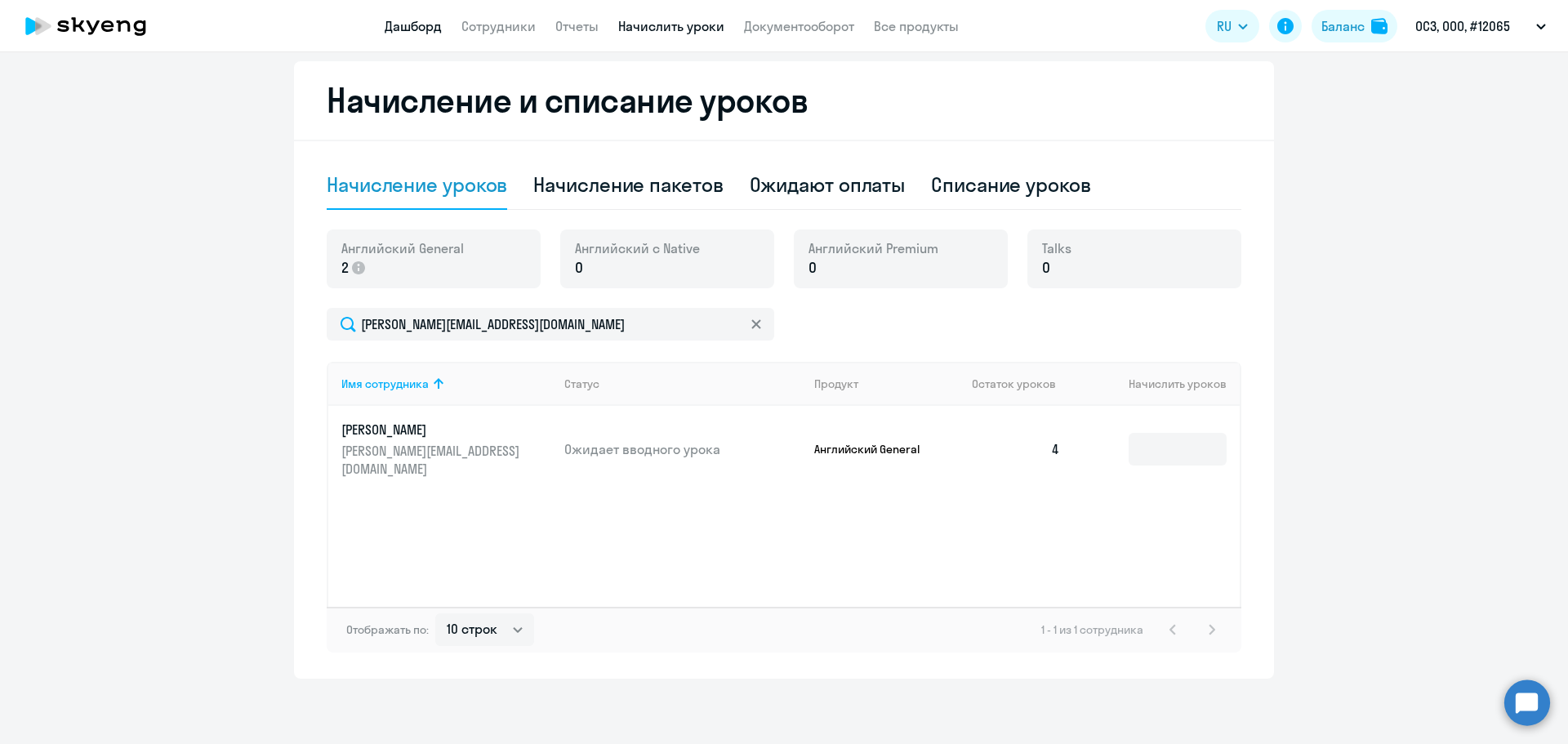
click at [424, 22] on link "Дашборд" at bounding box center [413, 25] width 58 height 16
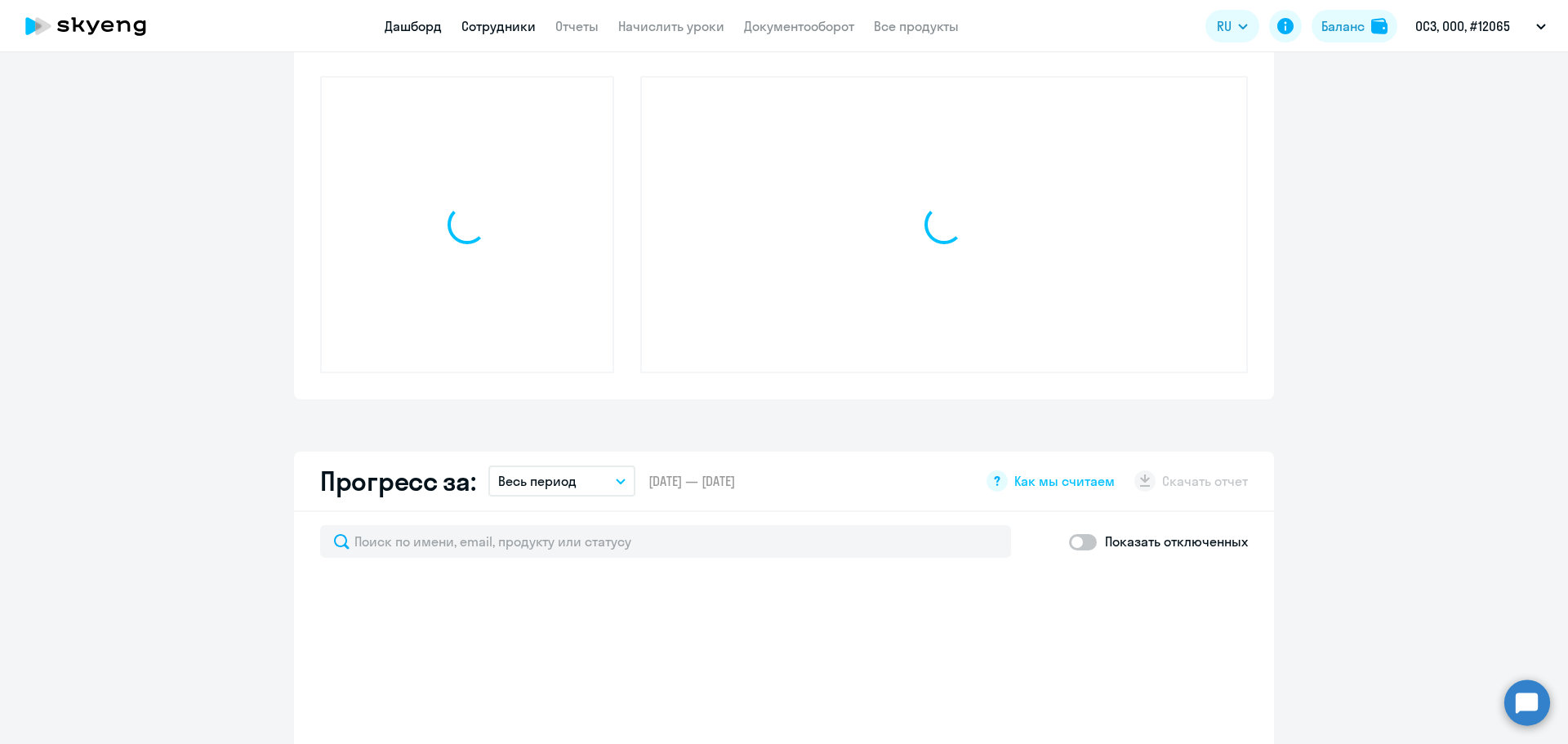
scroll to position [543, 0]
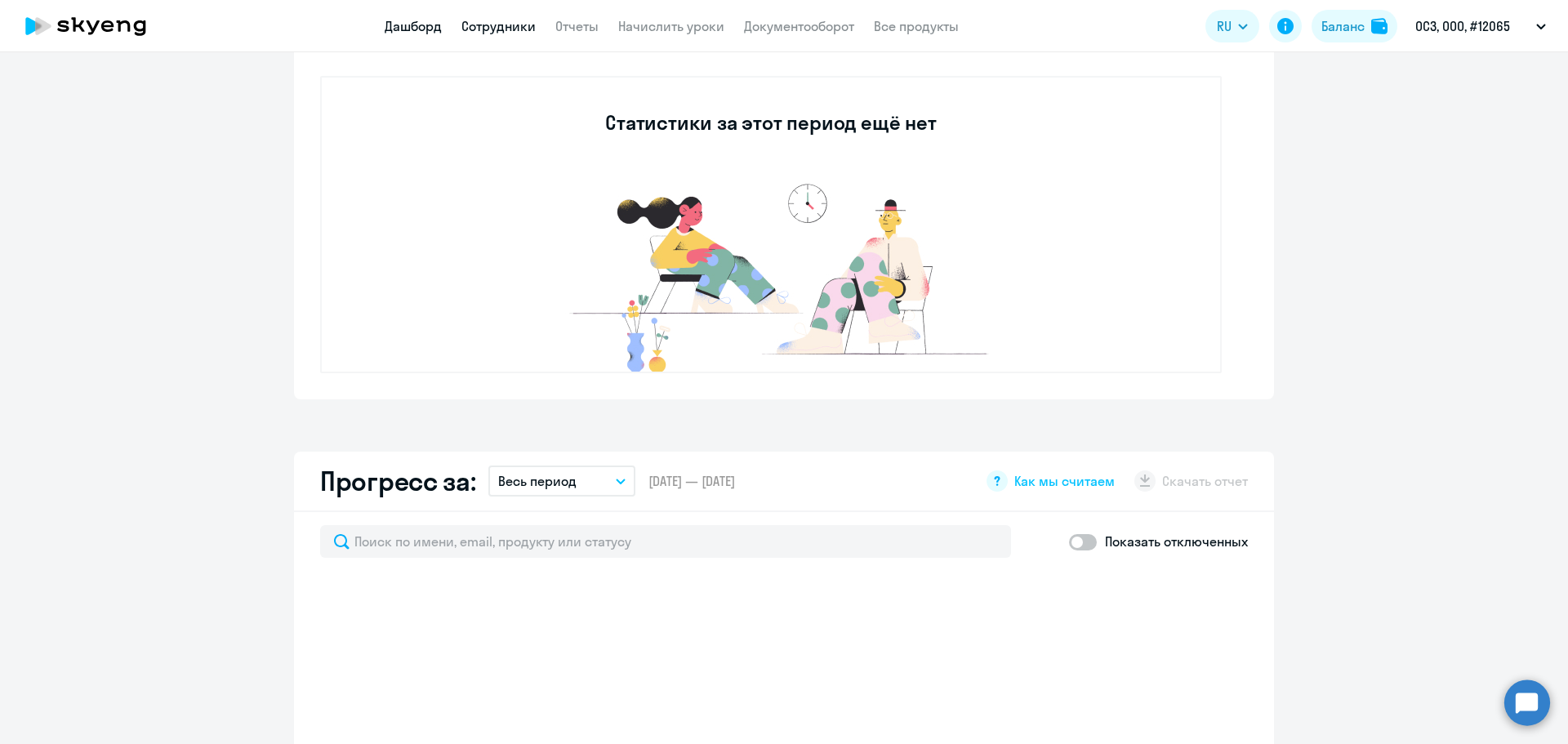
click at [501, 32] on link "Сотрудники" at bounding box center [499, 25] width 75 height 16
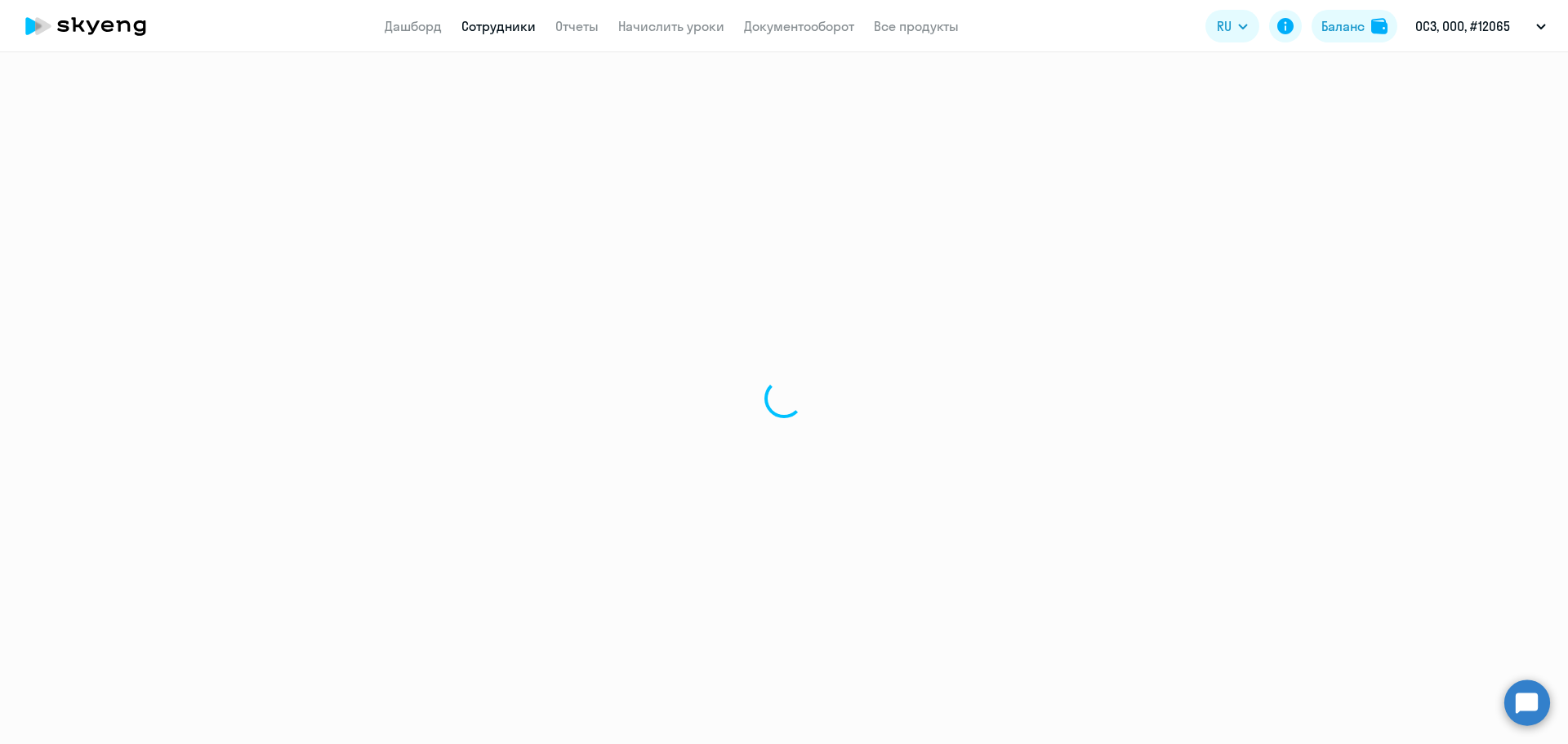
select select "30"
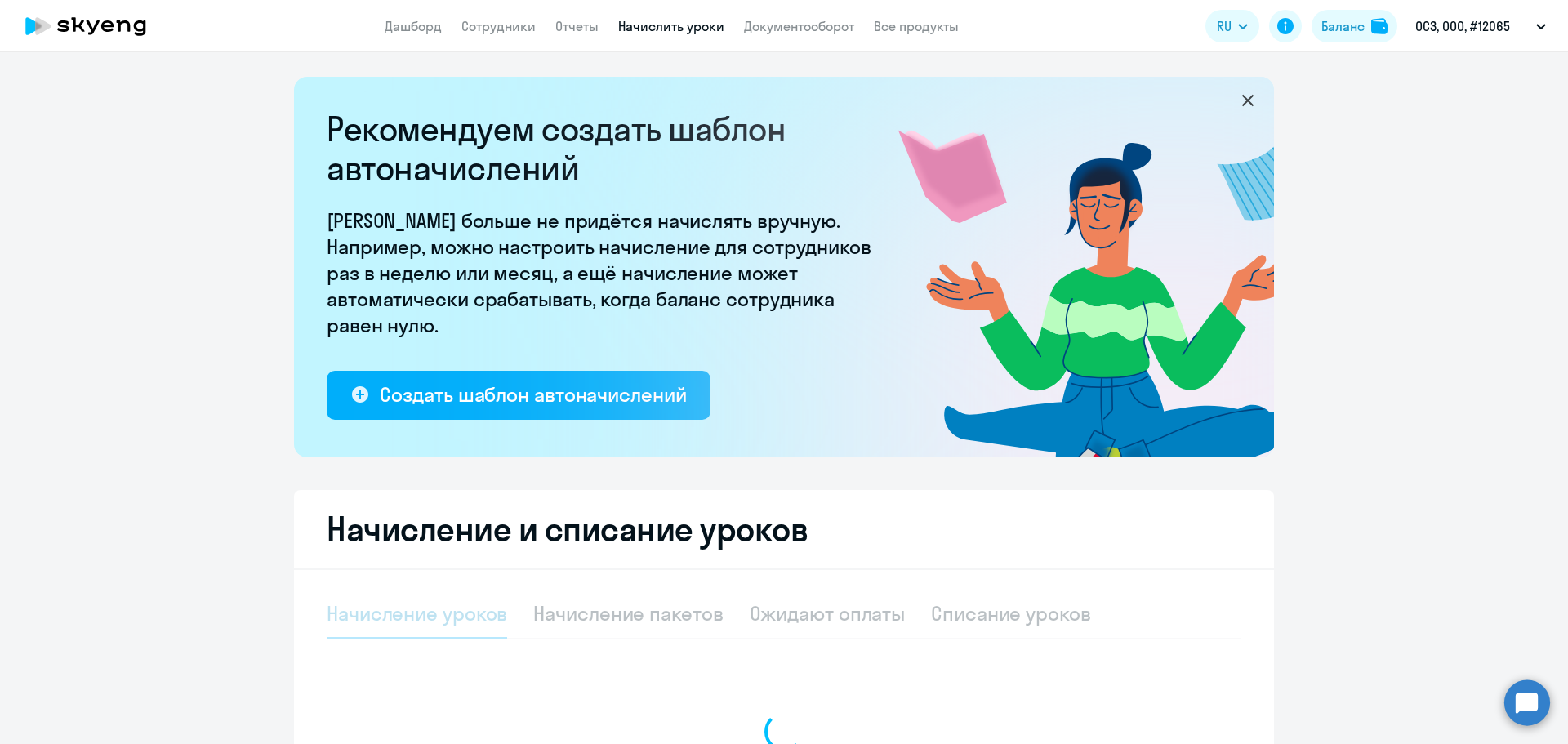
select select "10"
